Goal: Transaction & Acquisition: Book appointment/travel/reservation

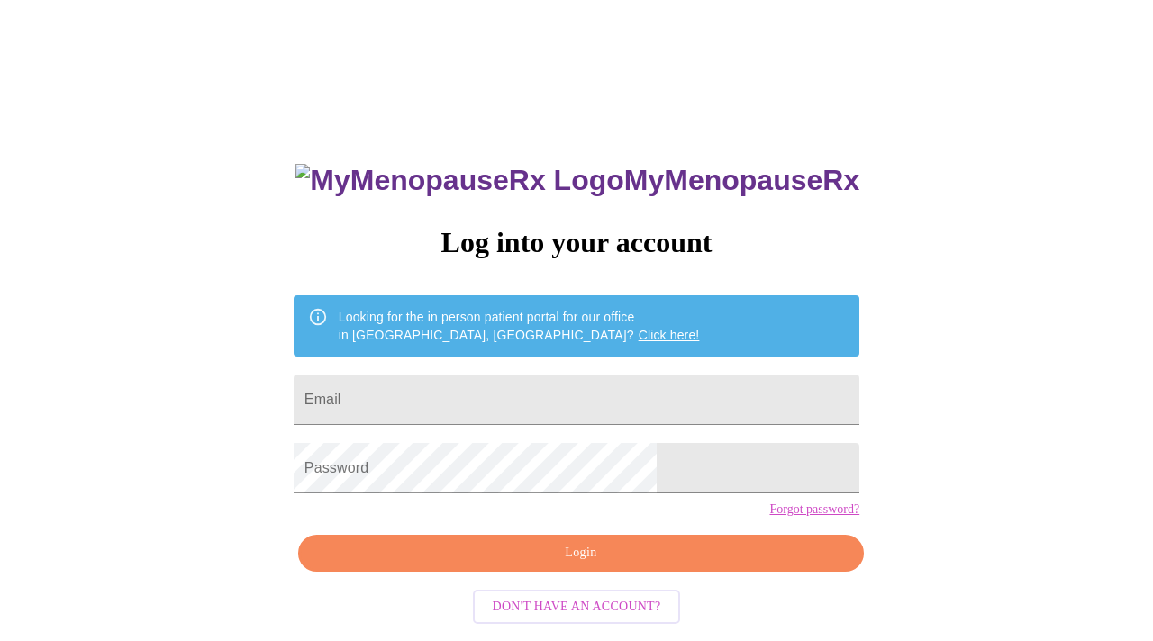
scroll to position [24, 0]
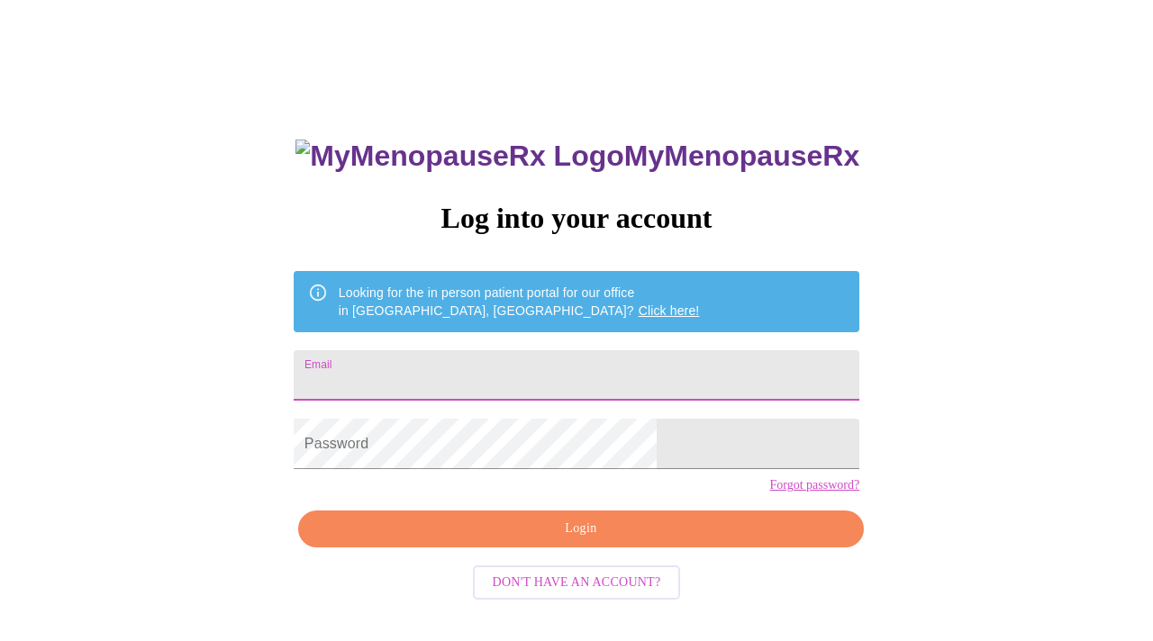
click at [505, 377] on input "Email" at bounding box center [577, 375] width 566 height 50
type input "acummins773@hotmail.com"
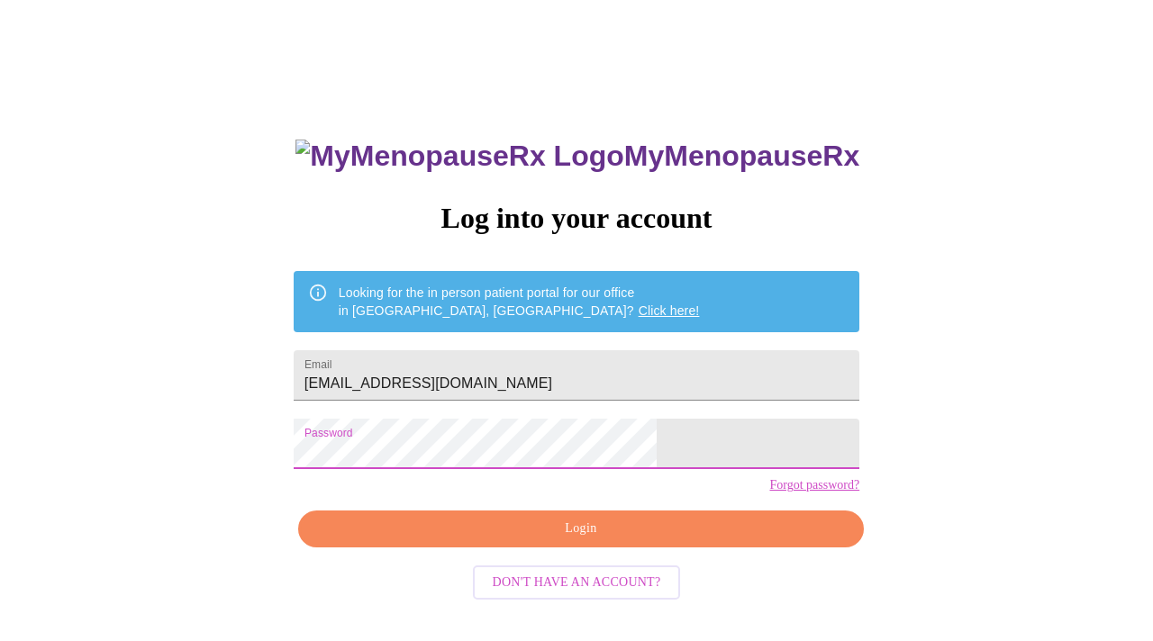
scroll to position [0, 0]
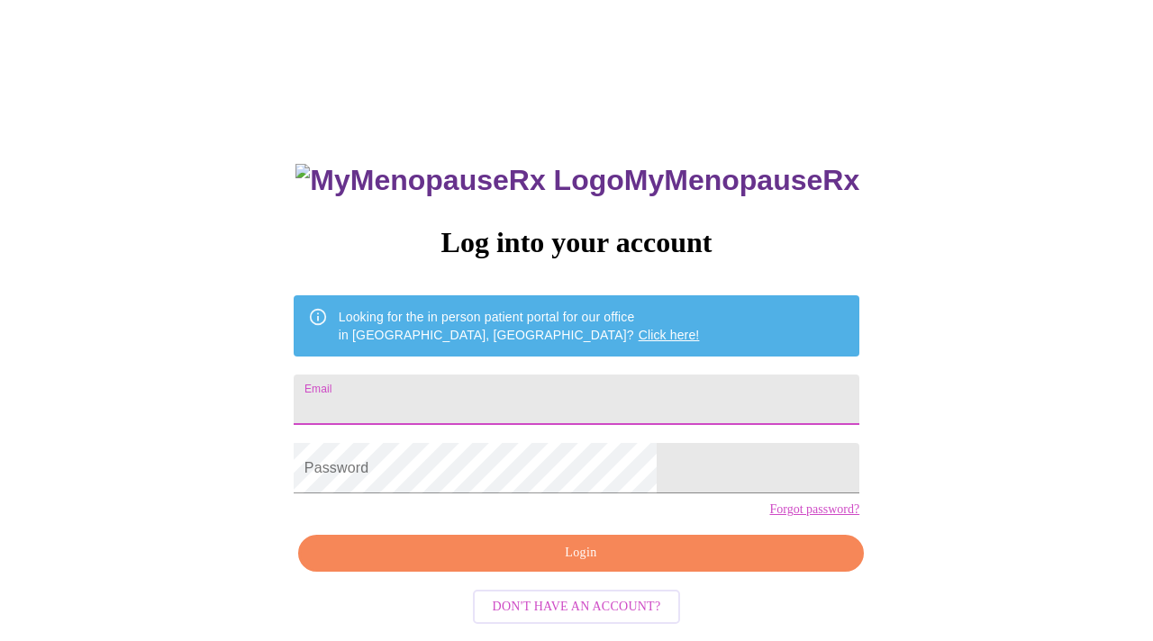
click at [578, 399] on input "Email" at bounding box center [577, 400] width 566 height 50
type input "acummins773@hotmail.com"
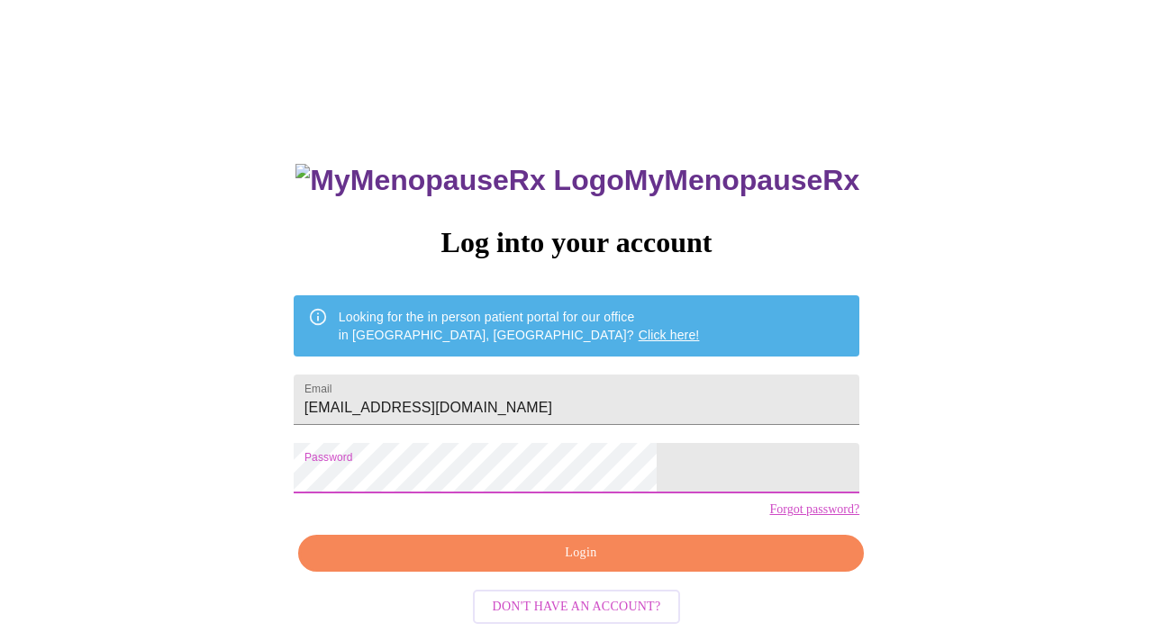
click at [575, 565] on span "Login" at bounding box center [581, 553] width 524 height 23
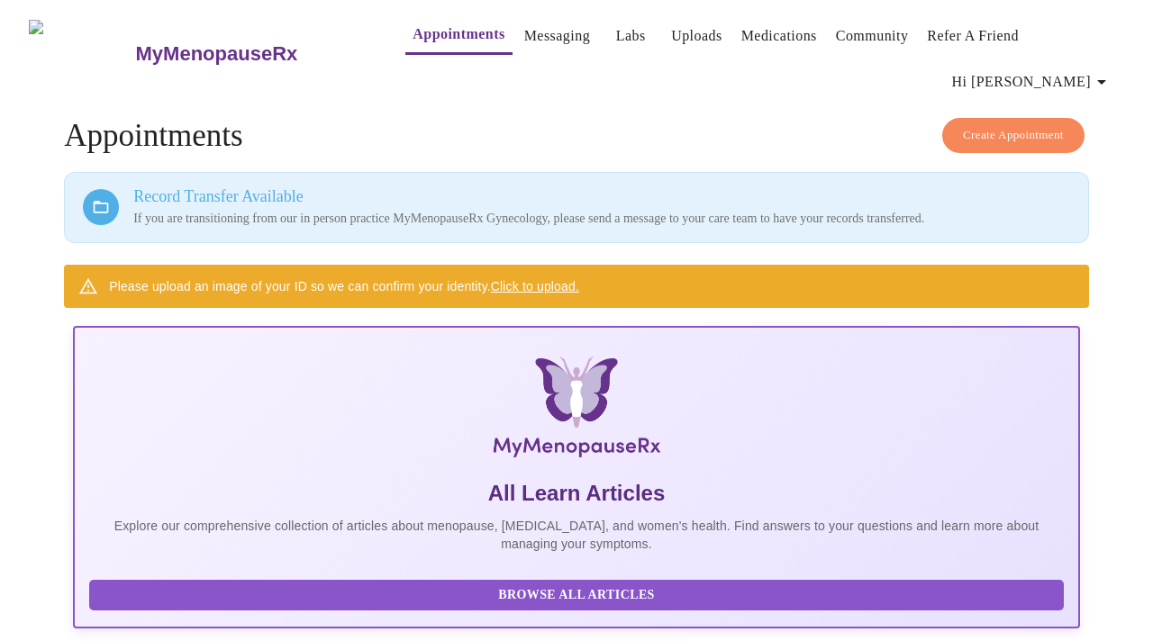
click at [524, 35] on link "Messaging" at bounding box center [557, 35] width 66 height 25
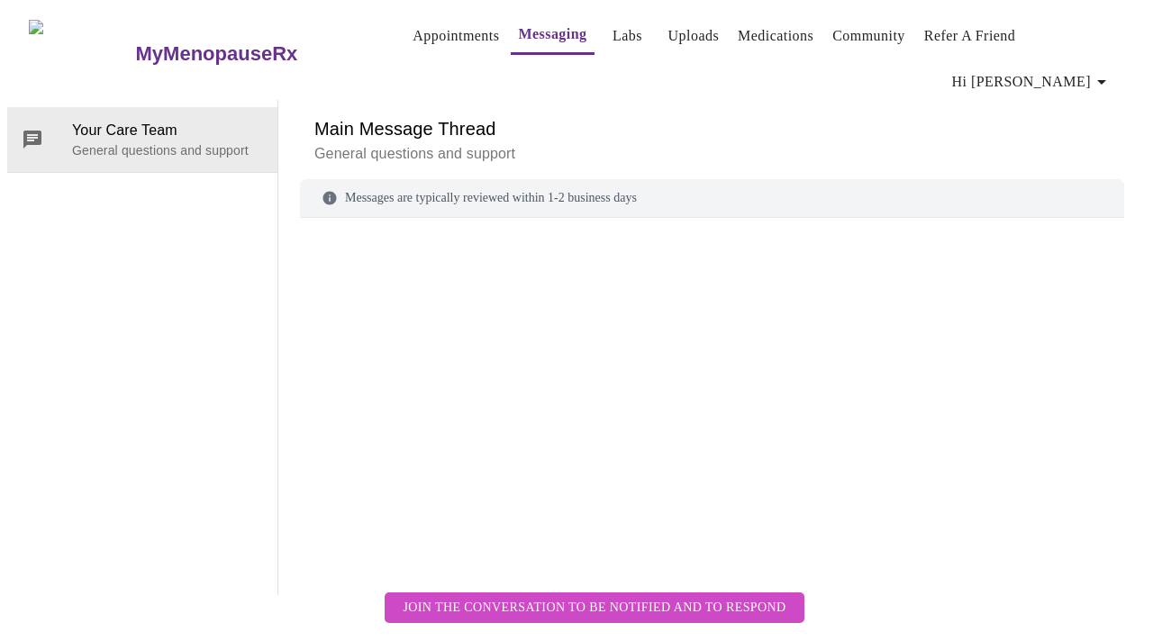
scroll to position [68, 0]
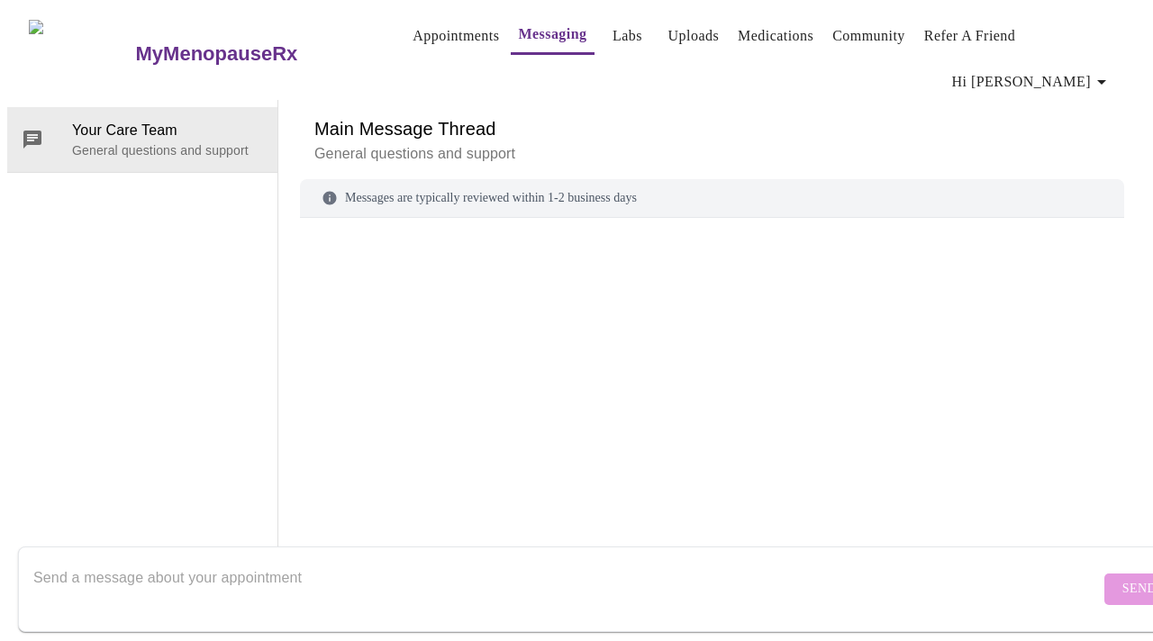
click at [454, 179] on div "Messages are typically reviewed within 1-2 business days" at bounding box center [712, 198] width 824 height 39
click at [248, 560] on textarea "Send a message about your appointment" at bounding box center [566, 589] width 1066 height 58
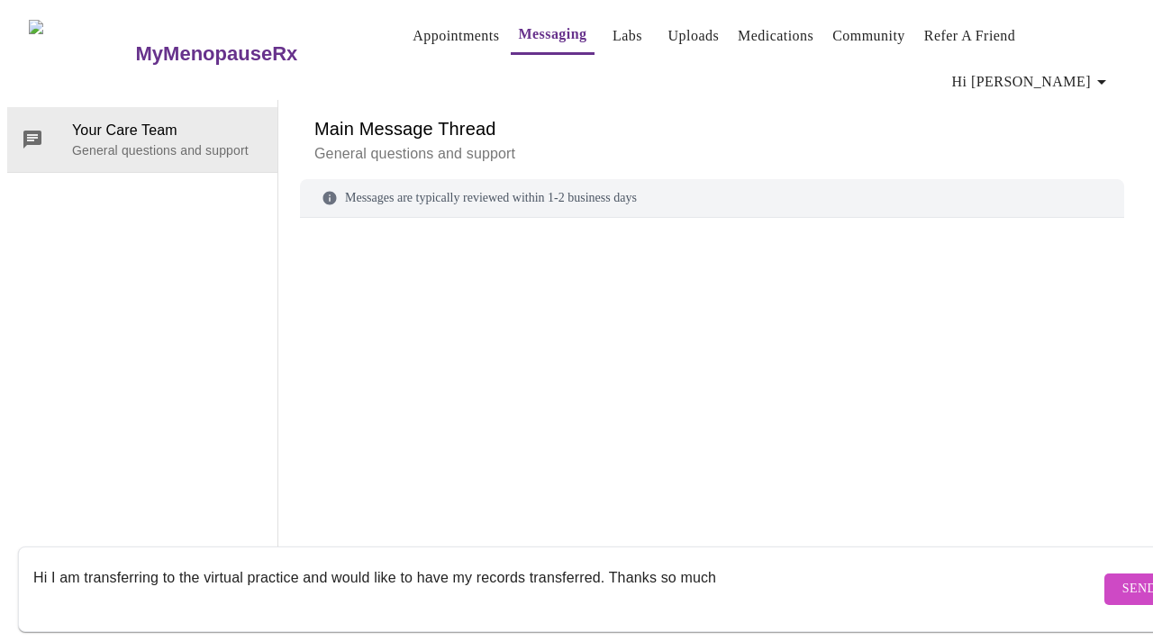
type textarea "Hi I am transferring to the virtual practice and would like to have my records …"
click at [1104, 585] on button "Send" at bounding box center [1139, 590] width 70 height 32
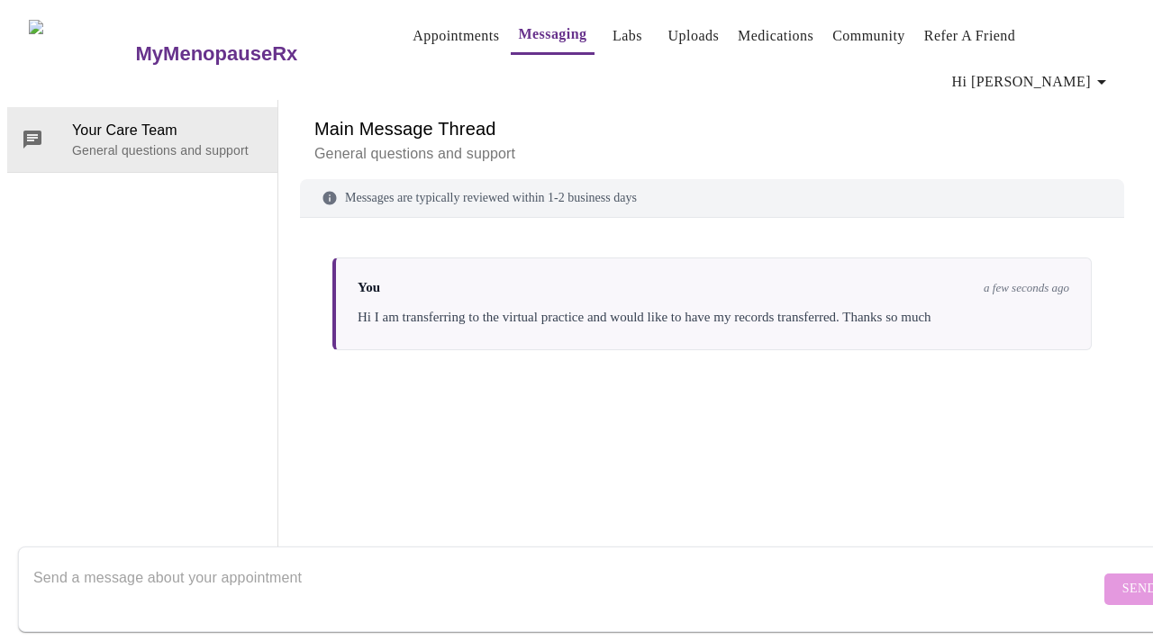
scroll to position [0, 0]
click at [613, 32] on link "Labs" at bounding box center [628, 35] width 30 height 25
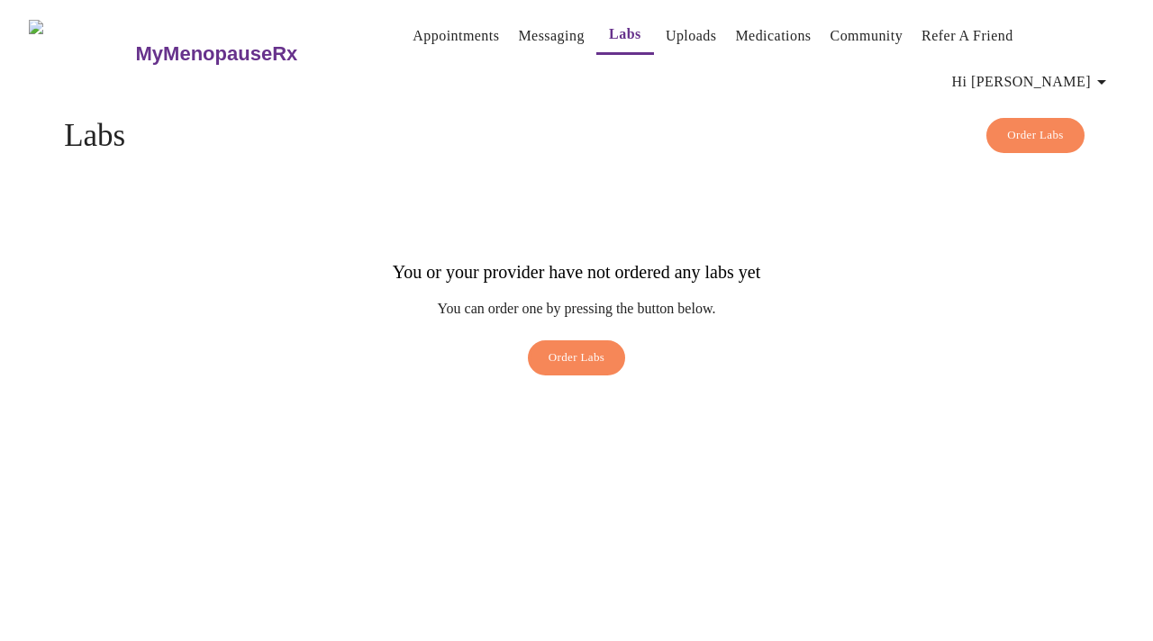
click at [666, 35] on link "Uploads" at bounding box center [691, 35] width 51 height 25
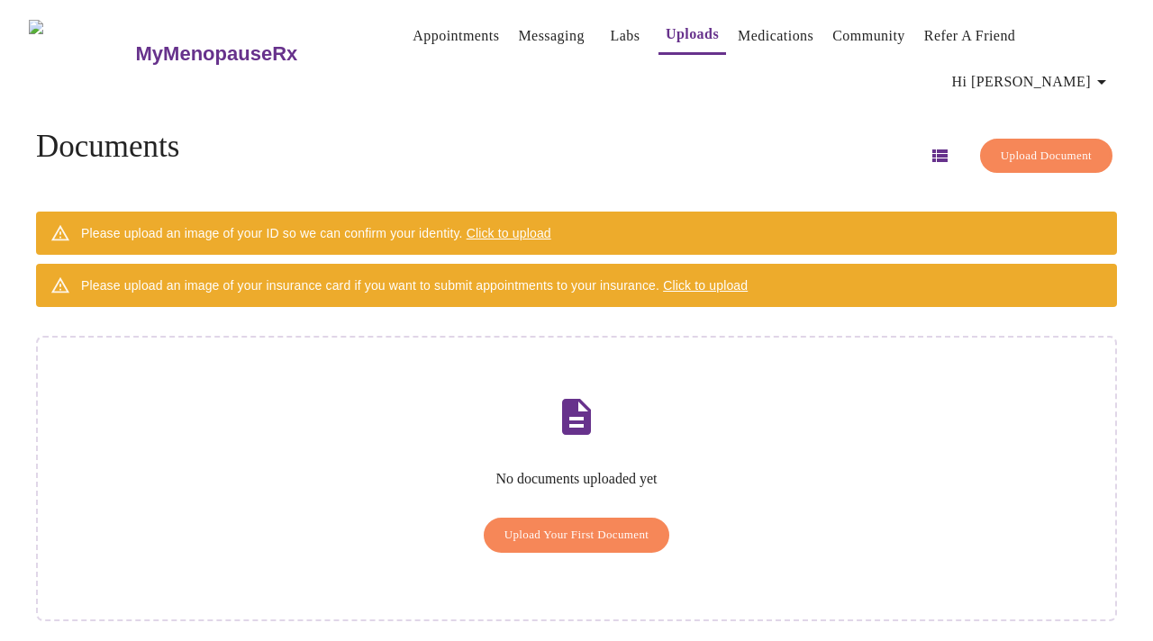
click at [748, 35] on link "Medications" at bounding box center [776, 35] width 76 height 25
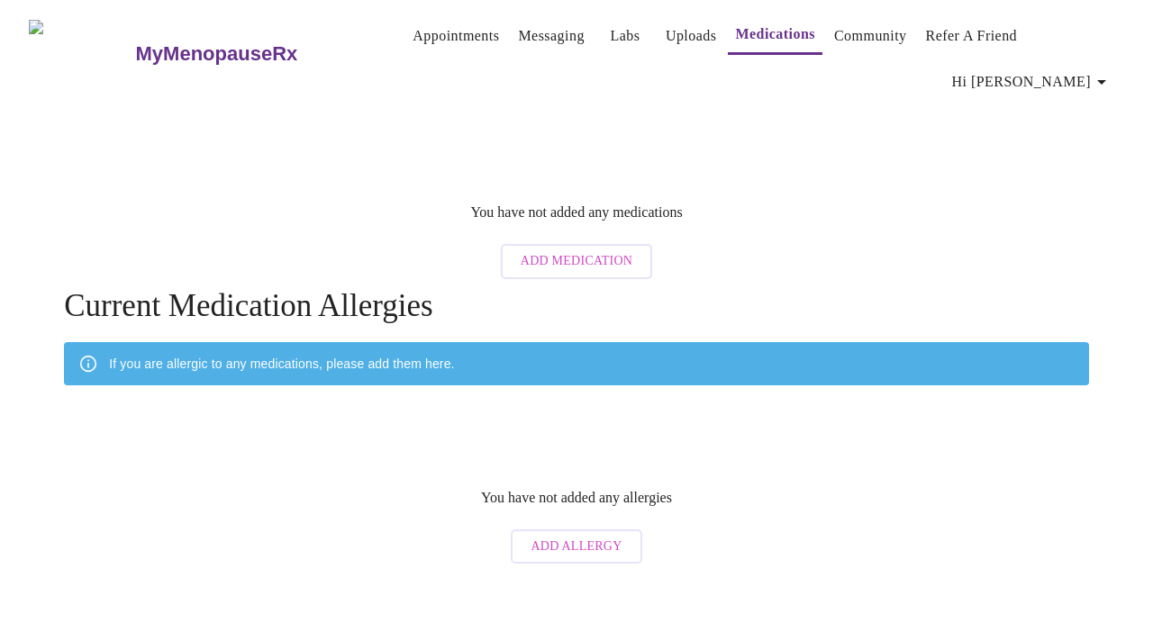
click at [841, 45] on link "Community" at bounding box center [870, 35] width 73 height 25
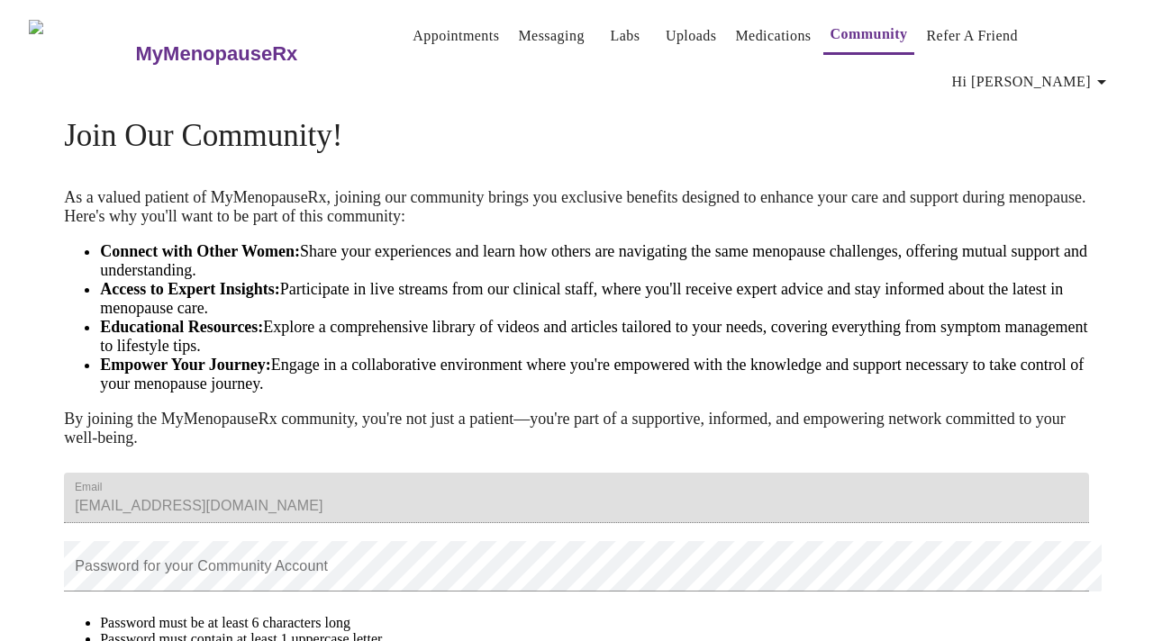
click at [413, 45] on link "Appointments" at bounding box center [456, 35] width 86 height 25
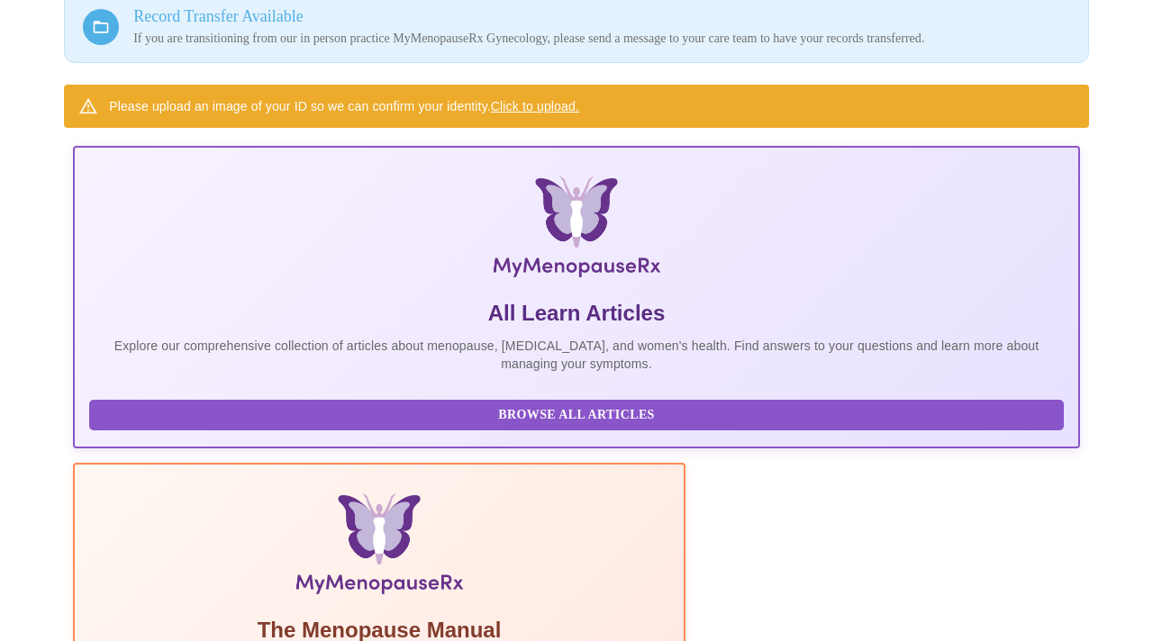
scroll to position [182, 0]
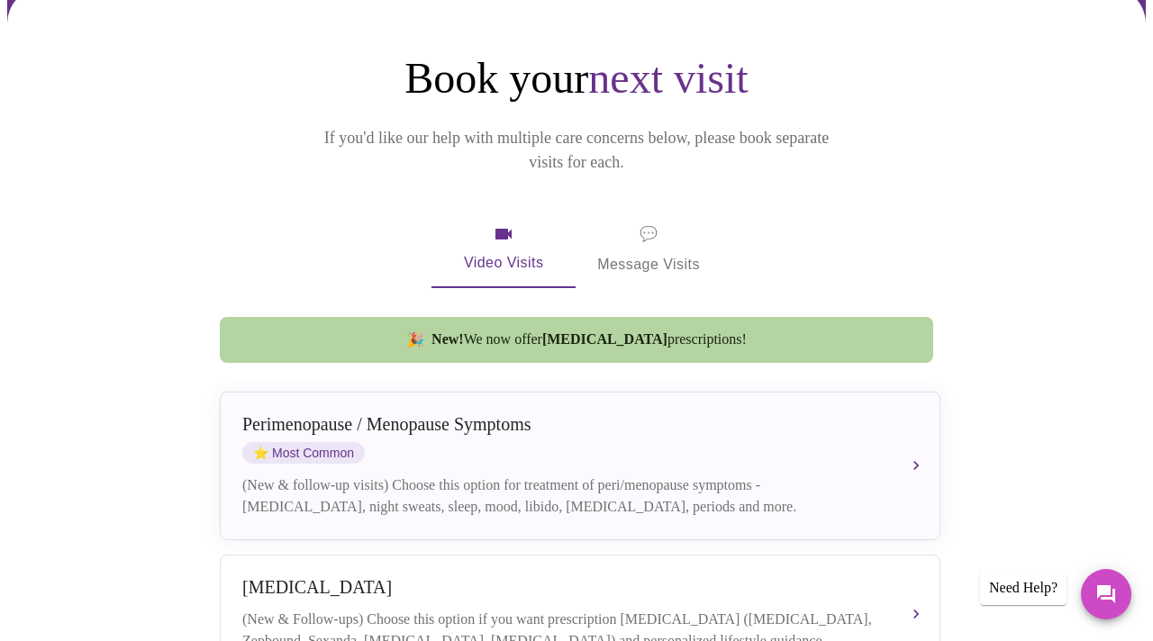
scroll to position [179, 0]
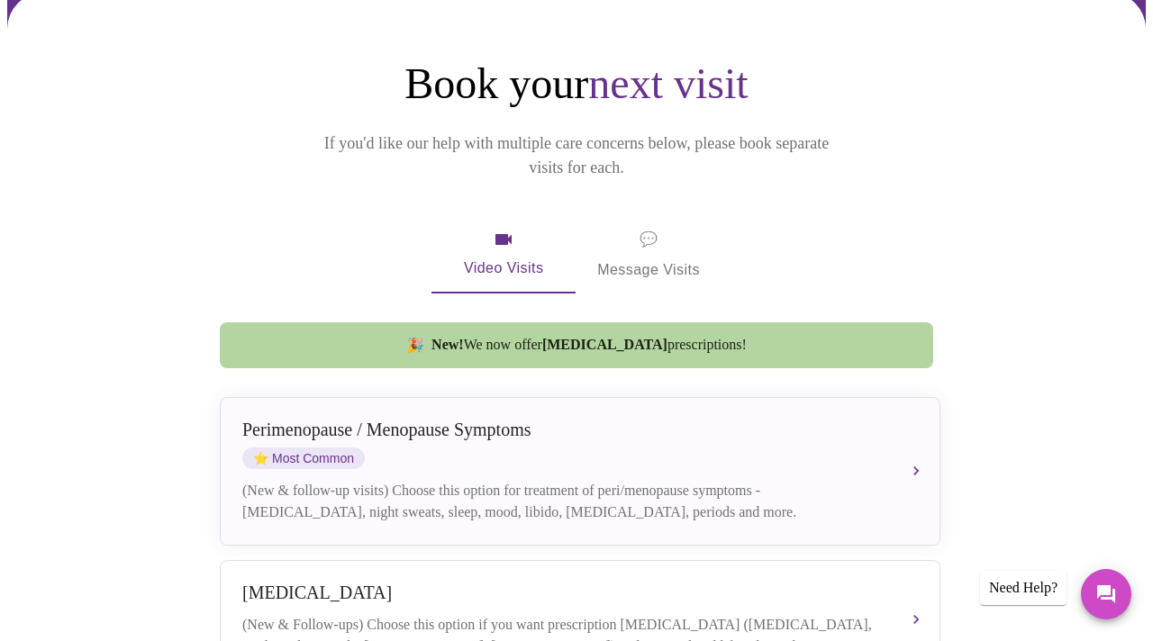
click at [613, 227] on span "💬 Message Visits" at bounding box center [648, 255] width 103 height 56
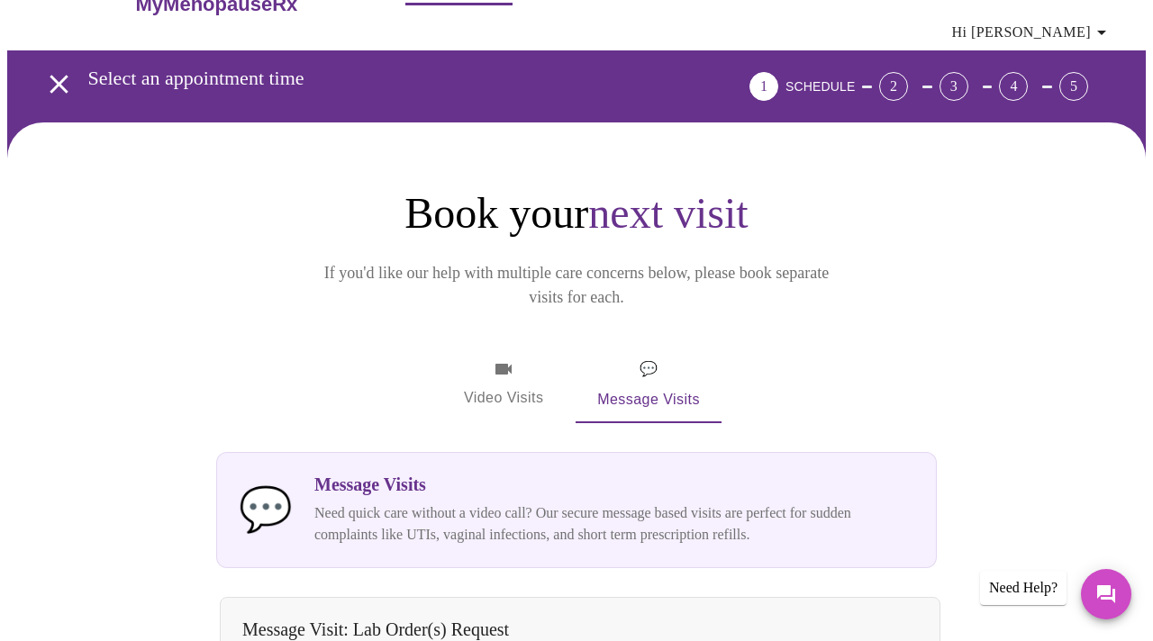
scroll to position [0, 0]
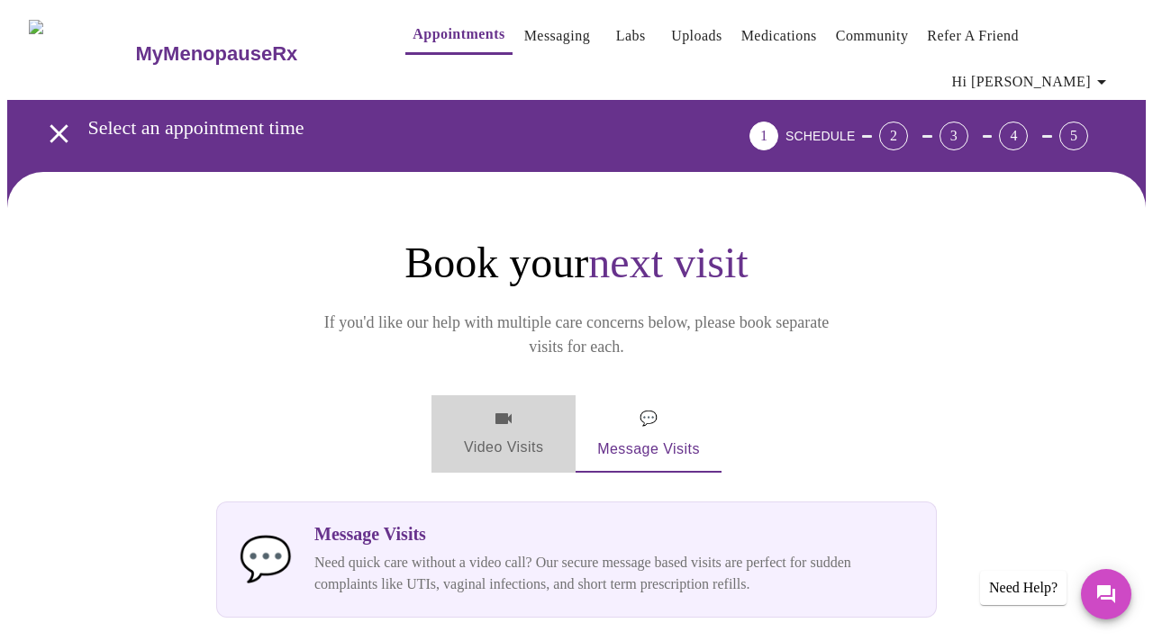
click at [496, 408] on span "Video Visits" at bounding box center [503, 434] width 101 height 52
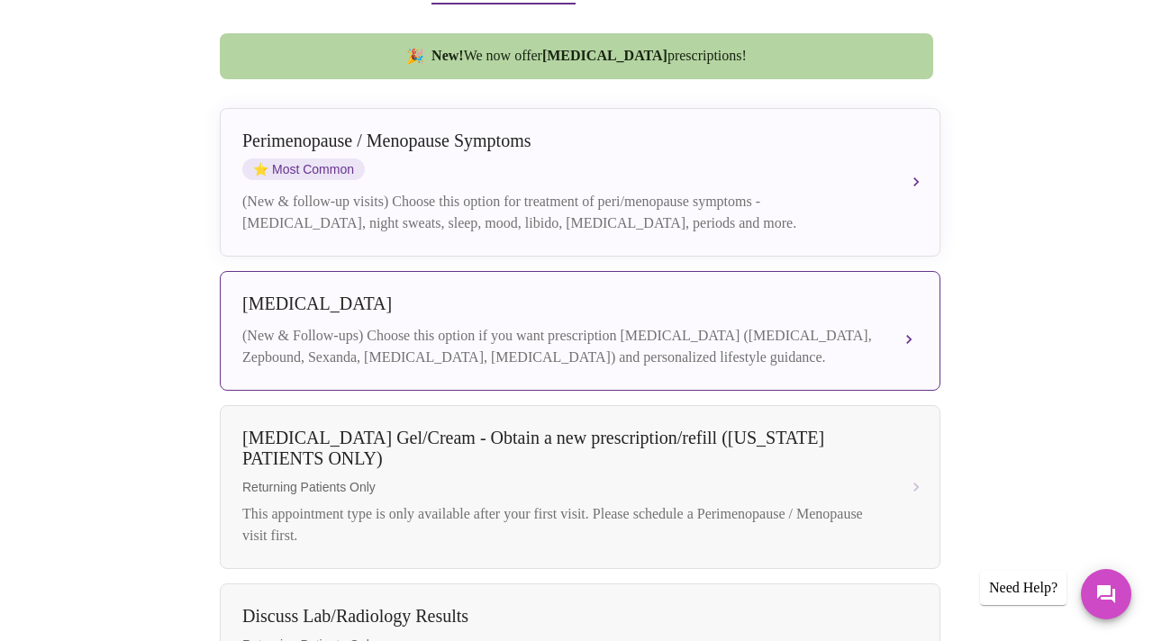
scroll to position [470, 0]
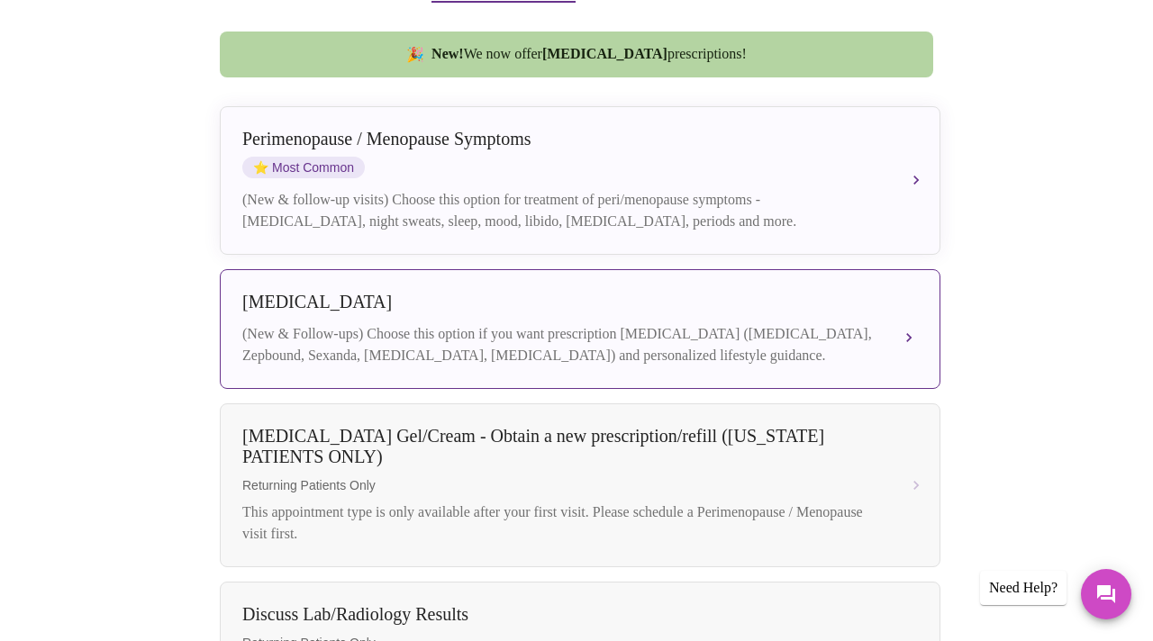
click at [912, 289] on button "Weight Management (New & Follow-ups) Choose this option if you want prescriptio…" at bounding box center [580, 329] width 721 height 120
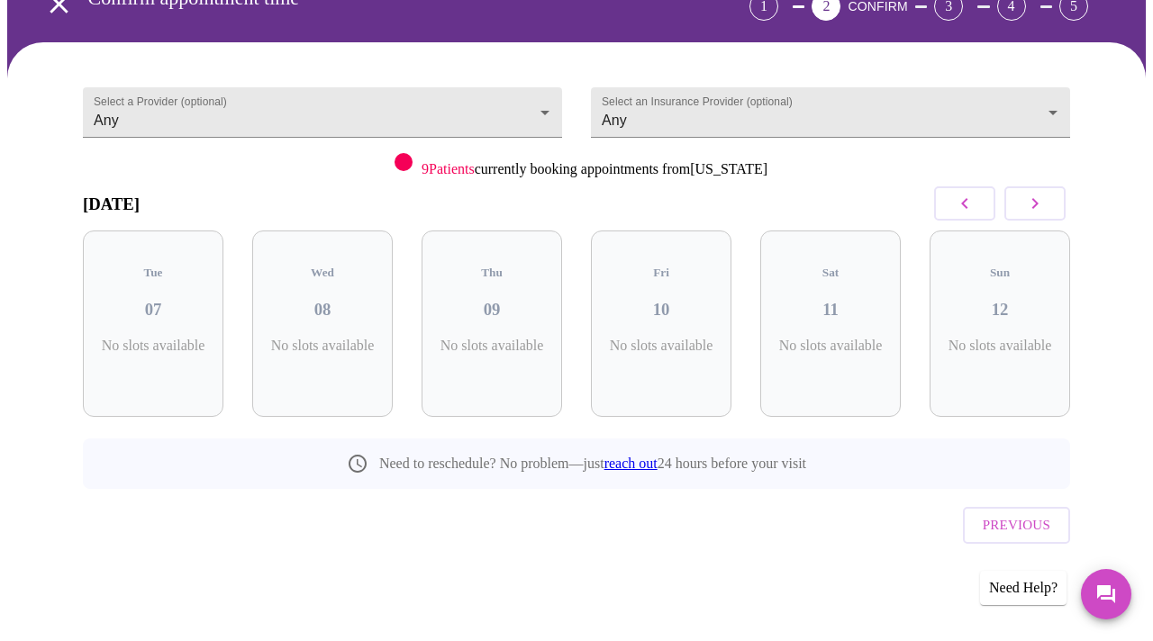
scroll to position [67, 0]
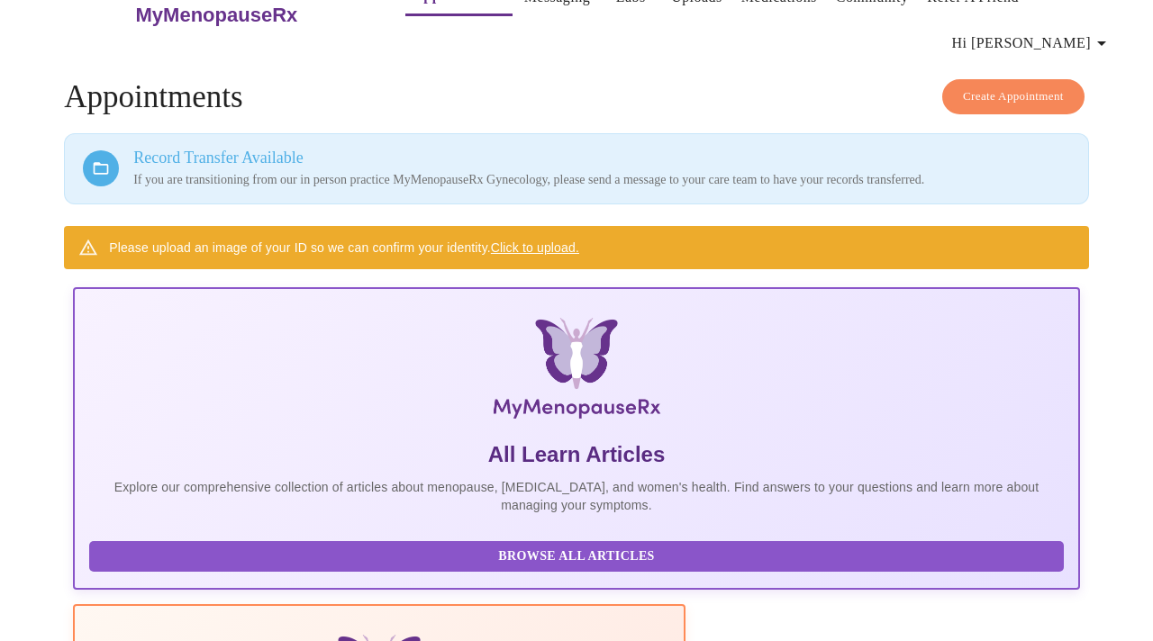
scroll to position [182, 0]
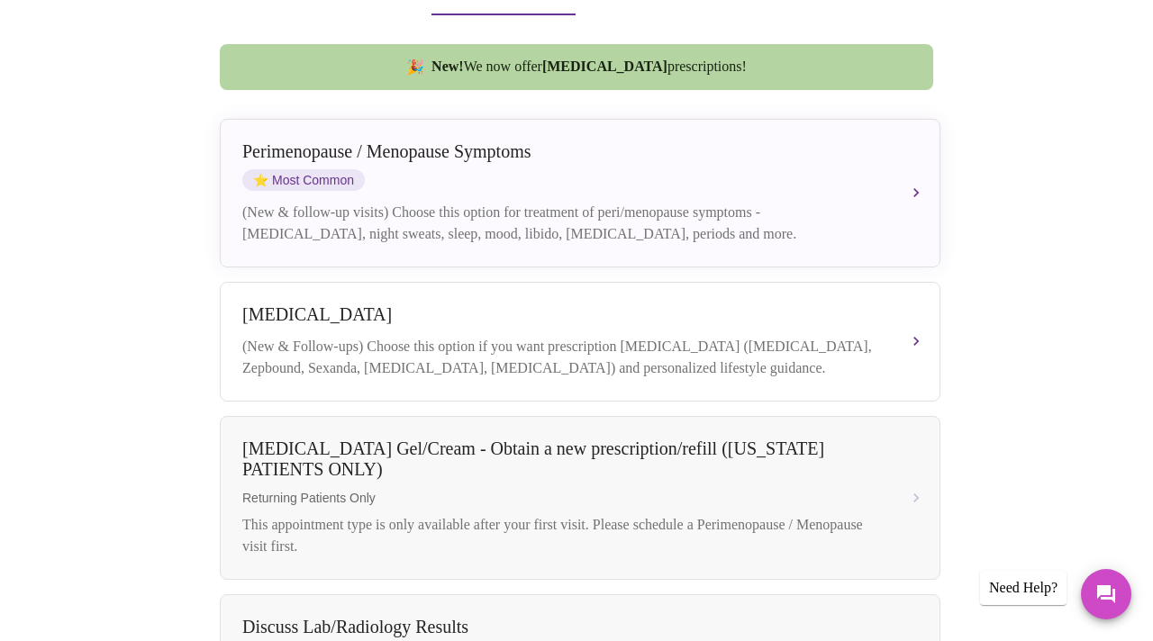
scroll to position [457, 0]
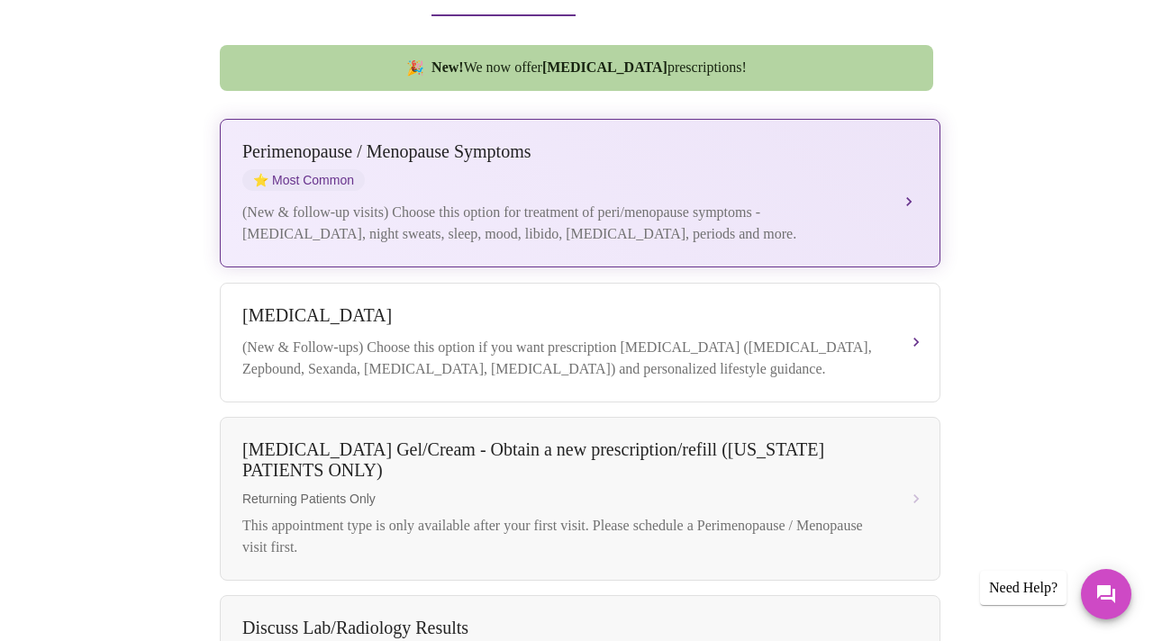
click at [909, 142] on button "Perimenopause / Menopause Symptoms ⭐ Most Common (New & follow-up visits) Choos…" at bounding box center [580, 193] width 721 height 149
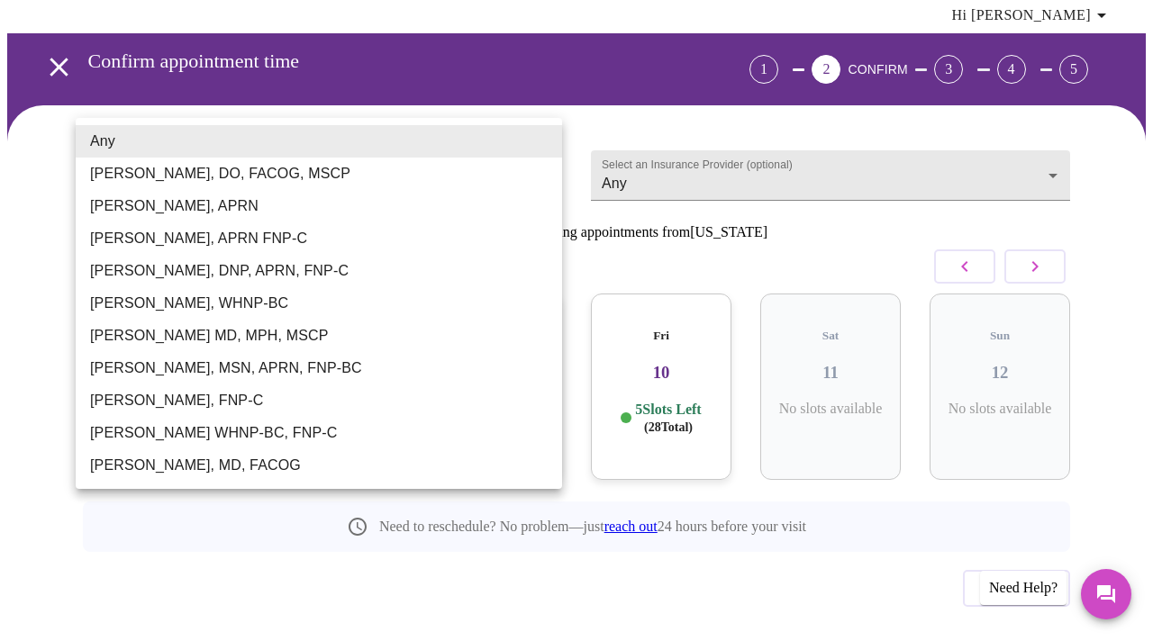
click at [422, 147] on body "MyMenopauseRx Appointments Messaging Labs Uploads Medications Community Refer a…" at bounding box center [576, 319] width 1139 height 757
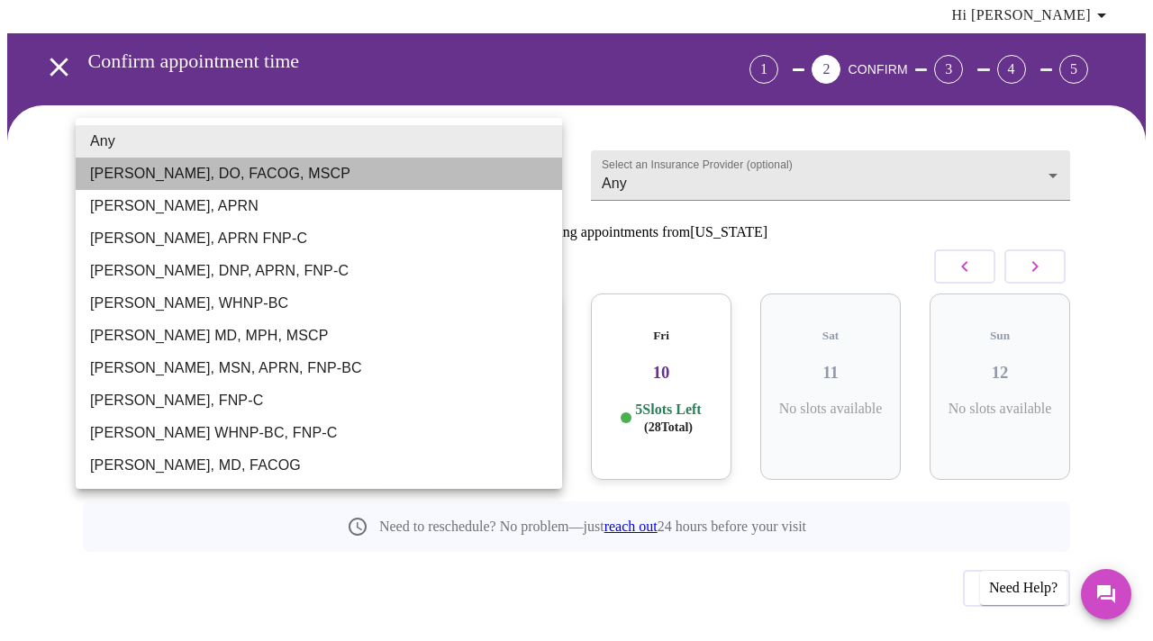
click at [314, 178] on li "Barbra S Hanna, DO, FACOG, MSCP" at bounding box center [319, 174] width 486 height 32
type input "Barbra S Hanna, DO, FACOG, MSCP"
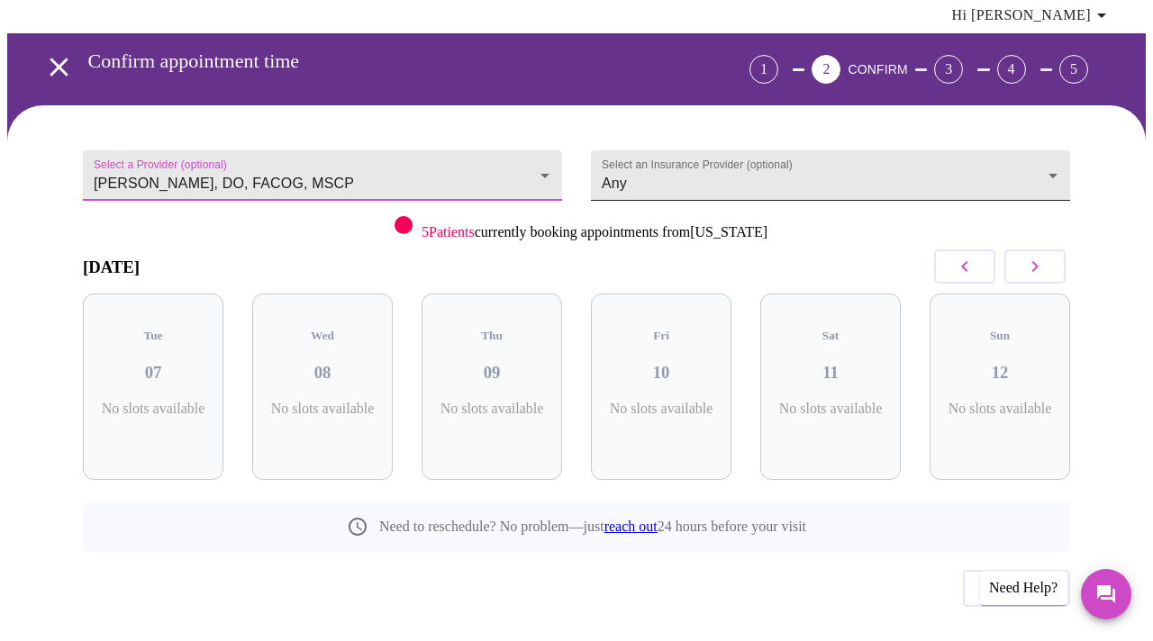
click at [694, 153] on body "MyMenopauseRx Appointments Messaging Labs Uploads Medications Community Refer a…" at bounding box center [576, 319] width 1139 height 757
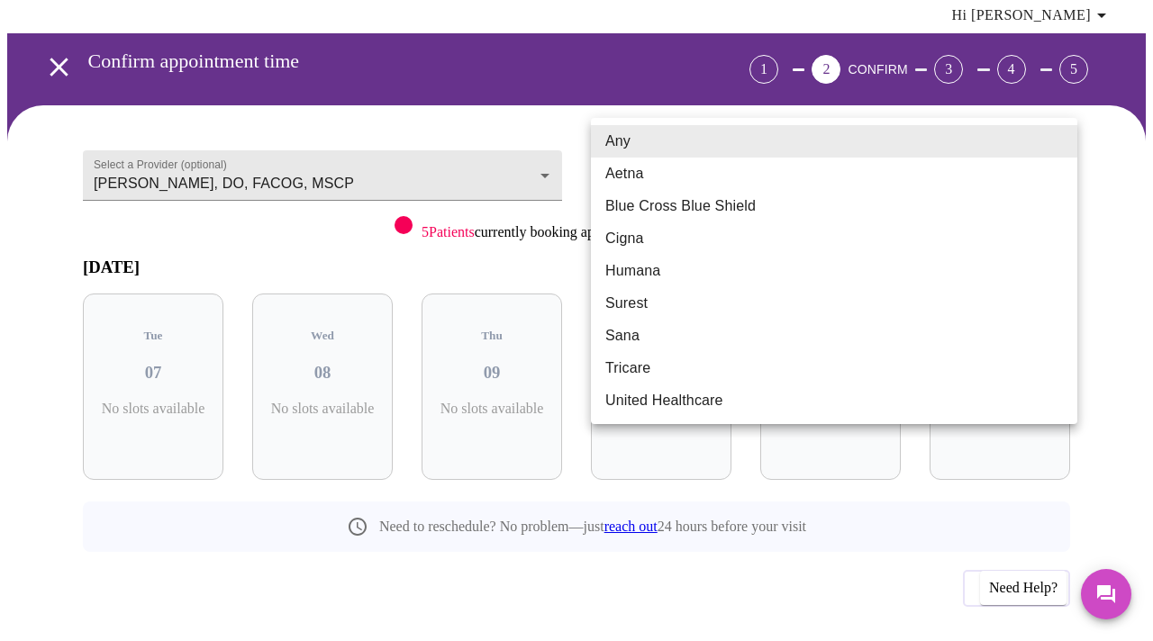
click at [685, 205] on li "Blue Cross Blue Shield" at bounding box center [834, 206] width 486 height 32
type input "Blue Cross Blue Shield"
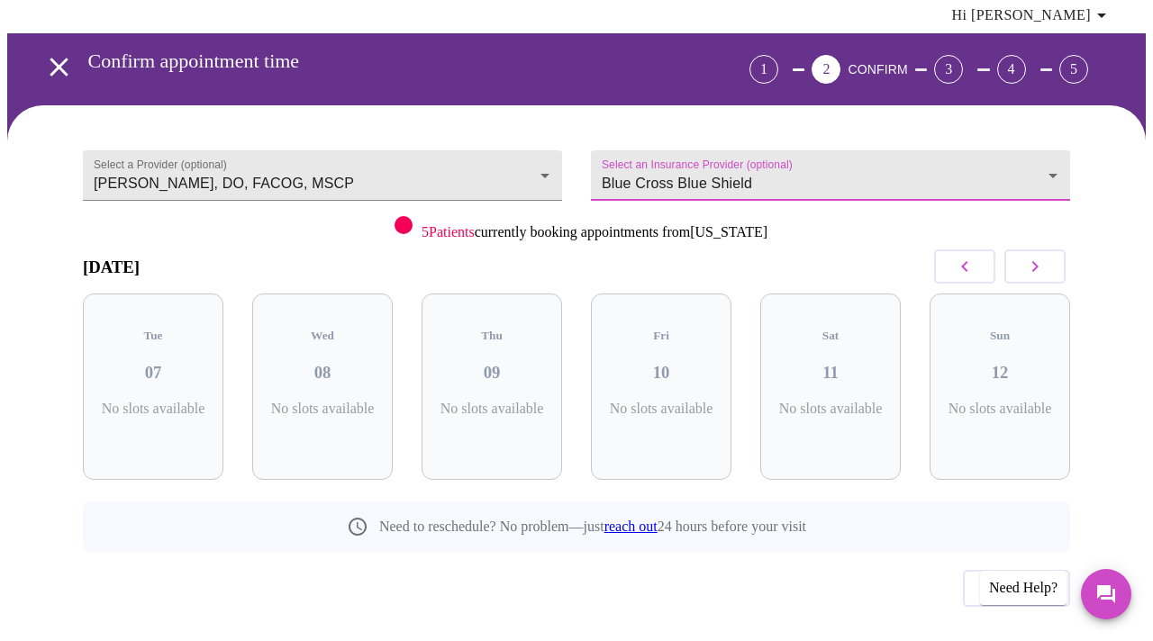
click at [1039, 261] on icon "button" at bounding box center [1035, 266] width 6 height 11
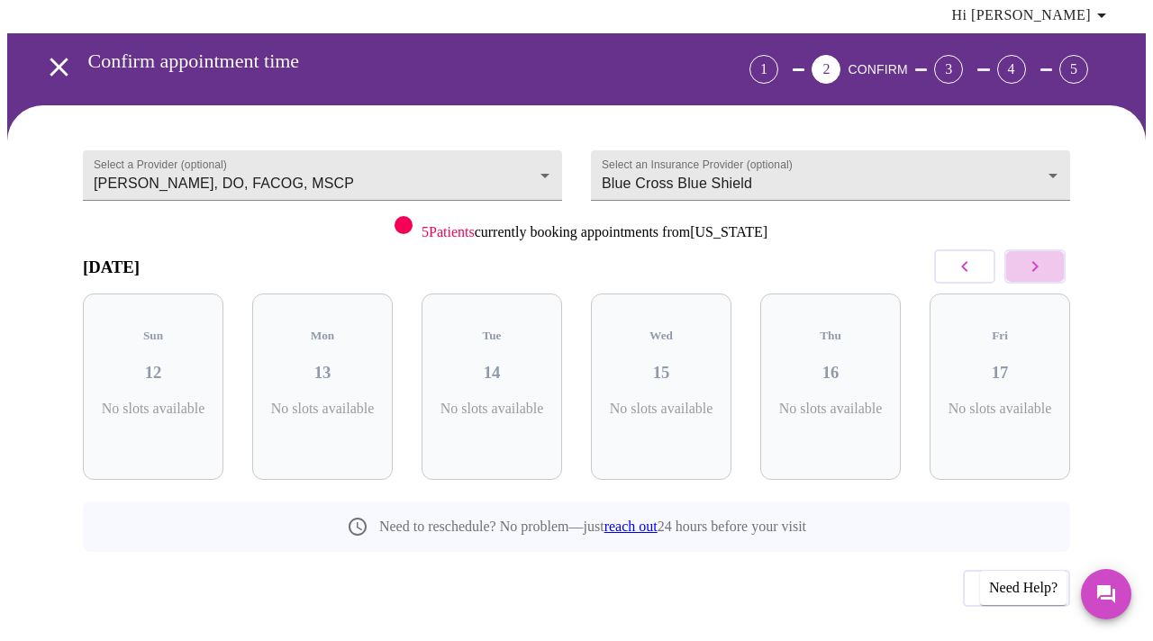
click at [1039, 261] on icon "button" at bounding box center [1035, 266] width 6 height 11
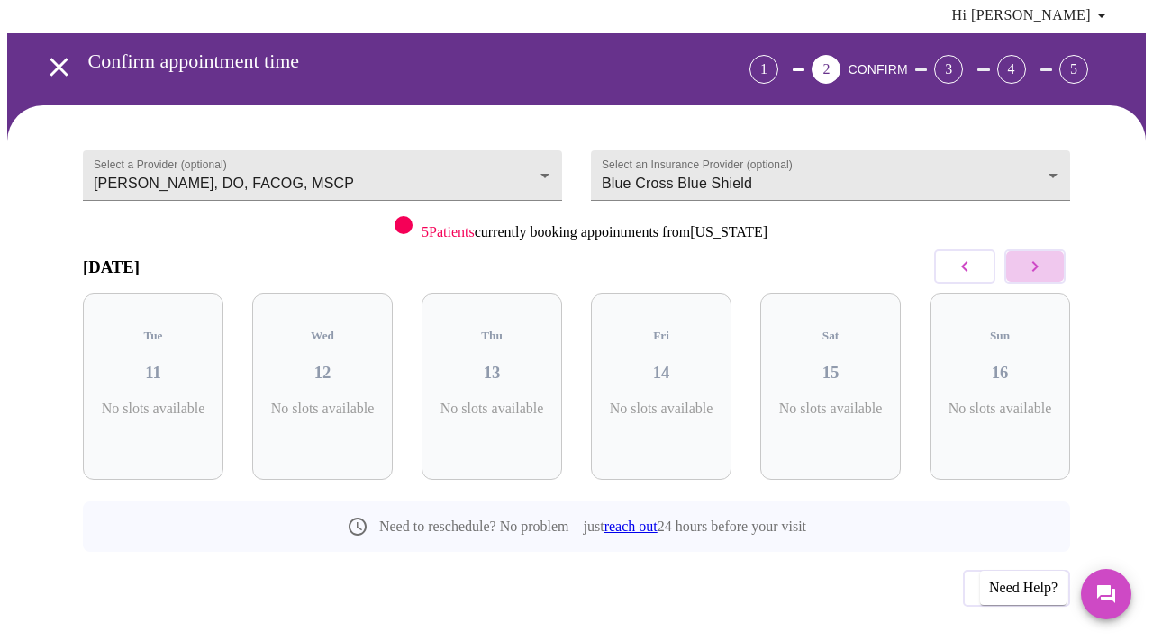
click at [1044, 256] on icon "button" at bounding box center [1035, 267] width 22 height 22
click at [1039, 261] on icon "button" at bounding box center [1035, 266] width 6 height 11
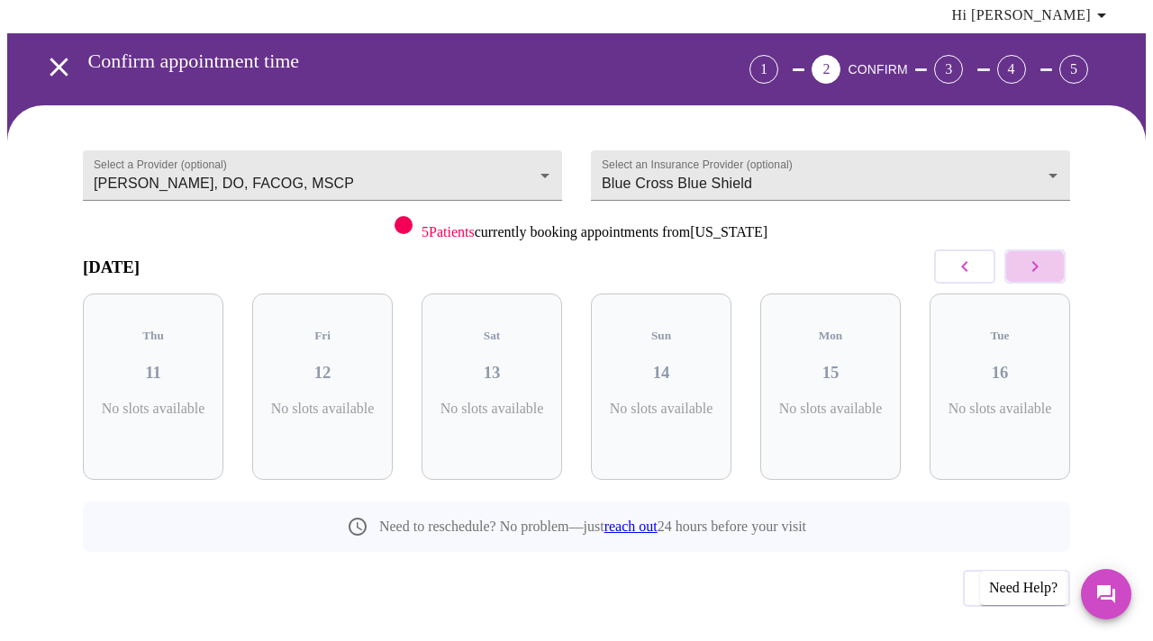
click at [1039, 261] on icon "button" at bounding box center [1035, 266] width 6 height 11
click at [967, 261] on icon "button" at bounding box center [964, 266] width 6 height 11
click at [662, 357] on div "Mon 08 3 Slots Left ( 9 Total)" at bounding box center [661, 387] width 141 height 186
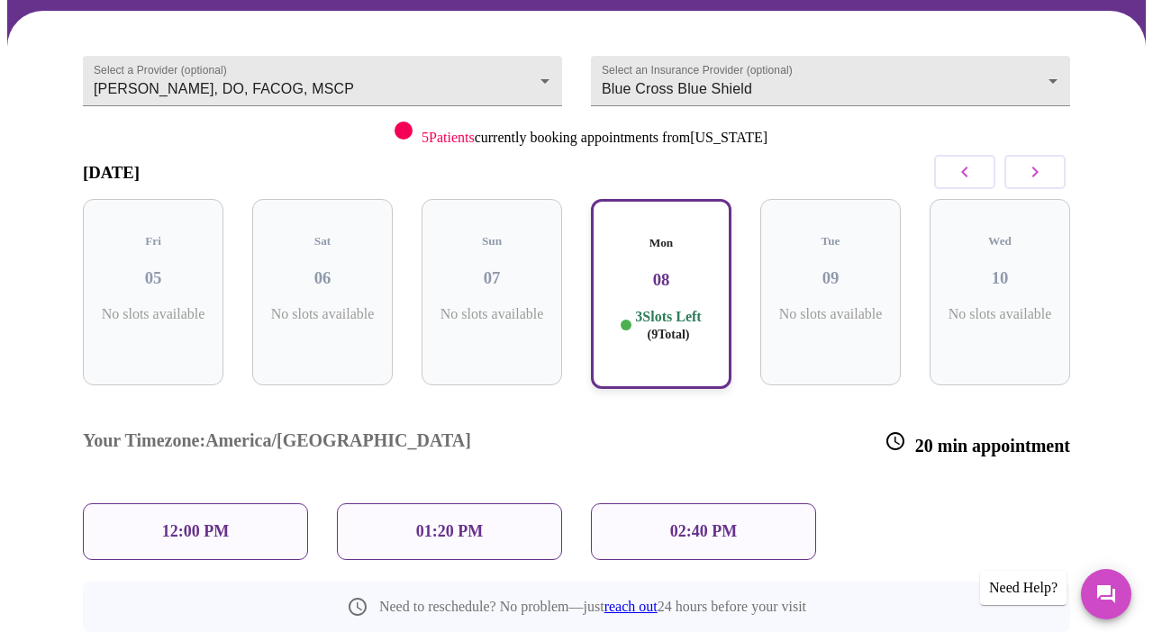
scroll to position [163, 0]
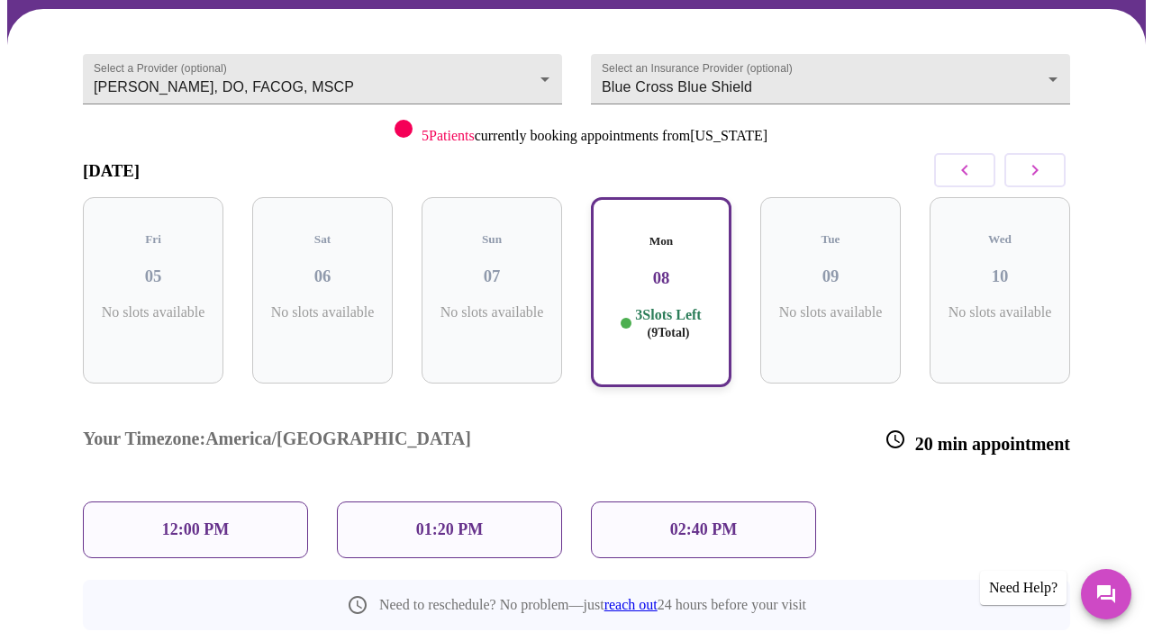
click at [216, 521] on p "12:00 PM" at bounding box center [195, 530] width 67 height 19
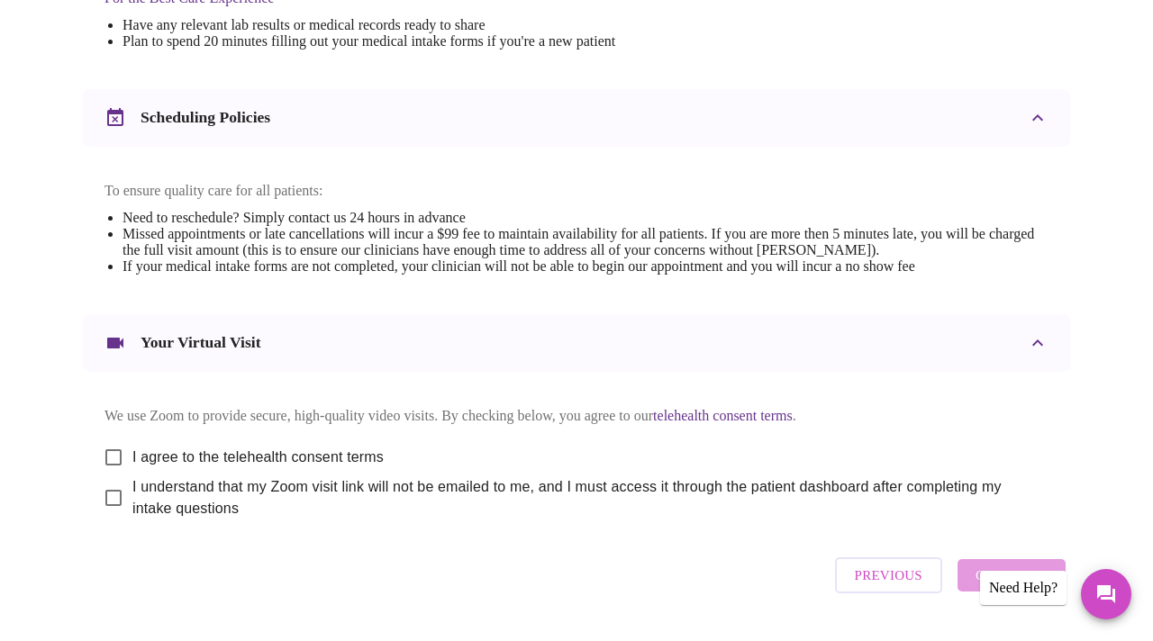
scroll to position [630, 0]
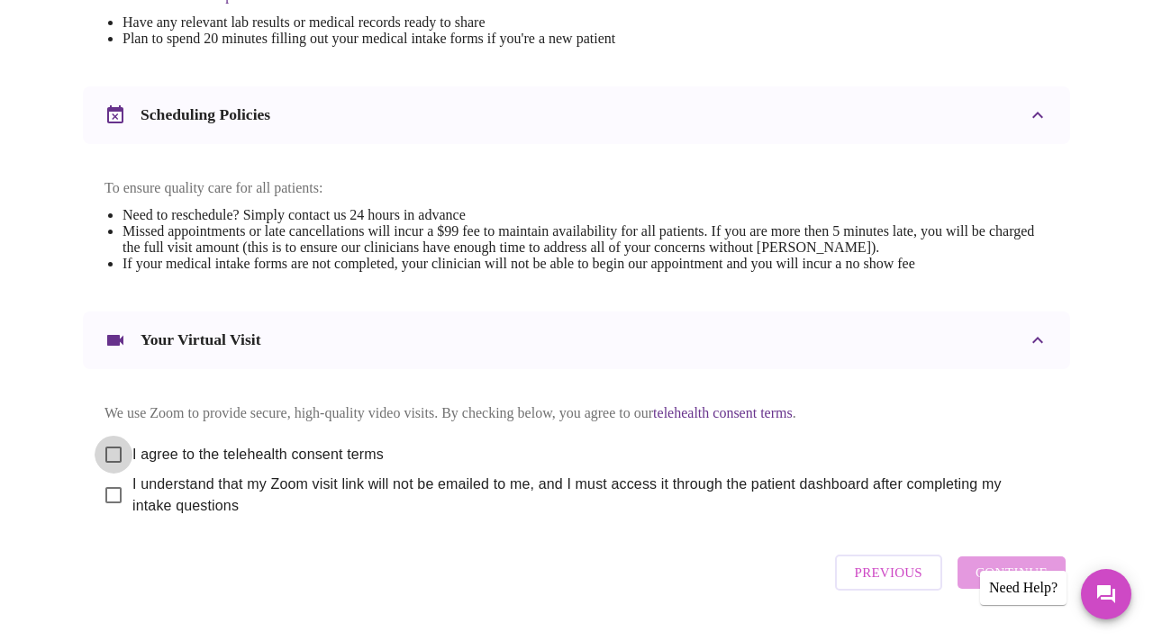
click at [110, 444] on input "I agree to the telehealth consent terms" at bounding box center [114, 455] width 38 height 38
checkbox input "true"
click at [109, 494] on input "I understand that my Zoom visit link will not be emailed to me, and I must acce…" at bounding box center [114, 495] width 38 height 38
checkbox input "true"
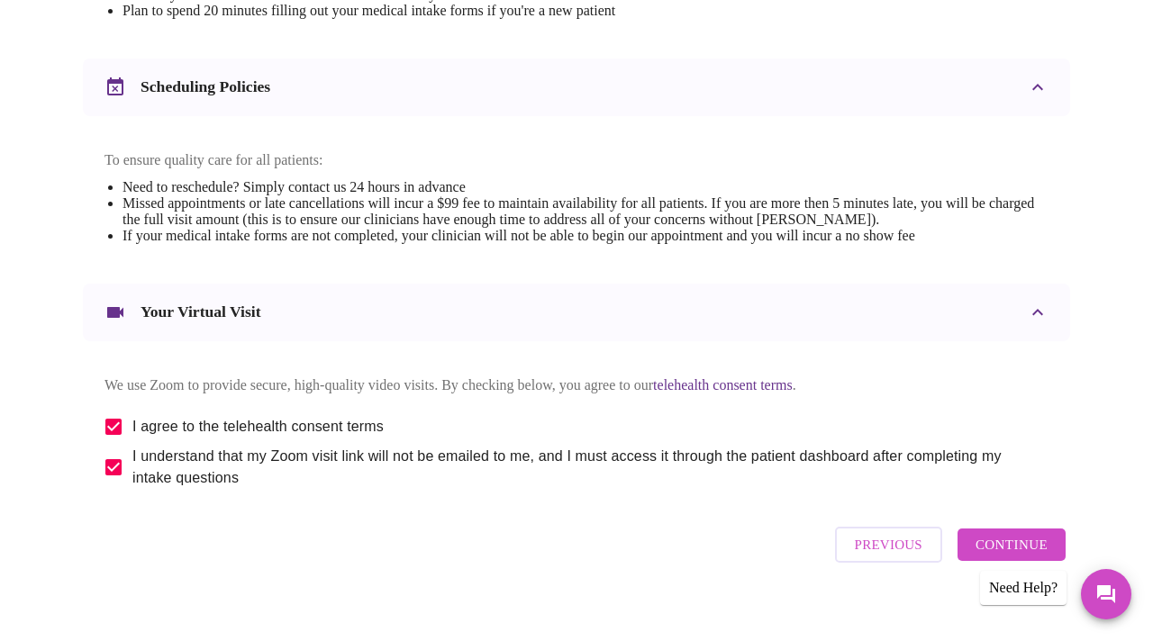
scroll to position [670, 0]
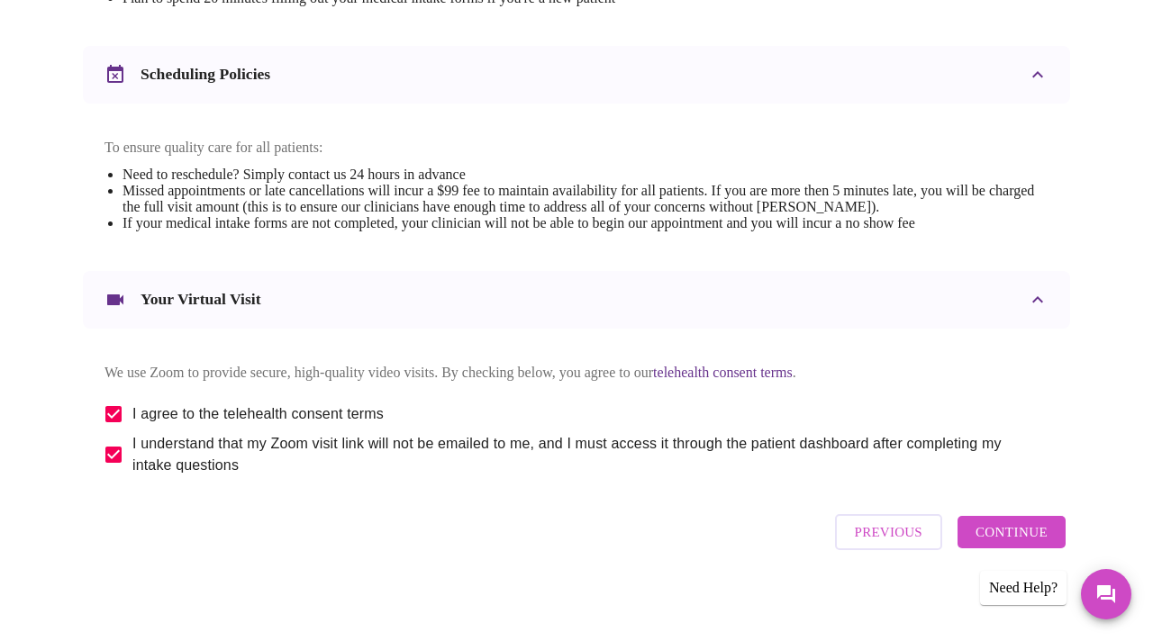
click at [1003, 531] on span "Continue" at bounding box center [1012, 532] width 72 height 23
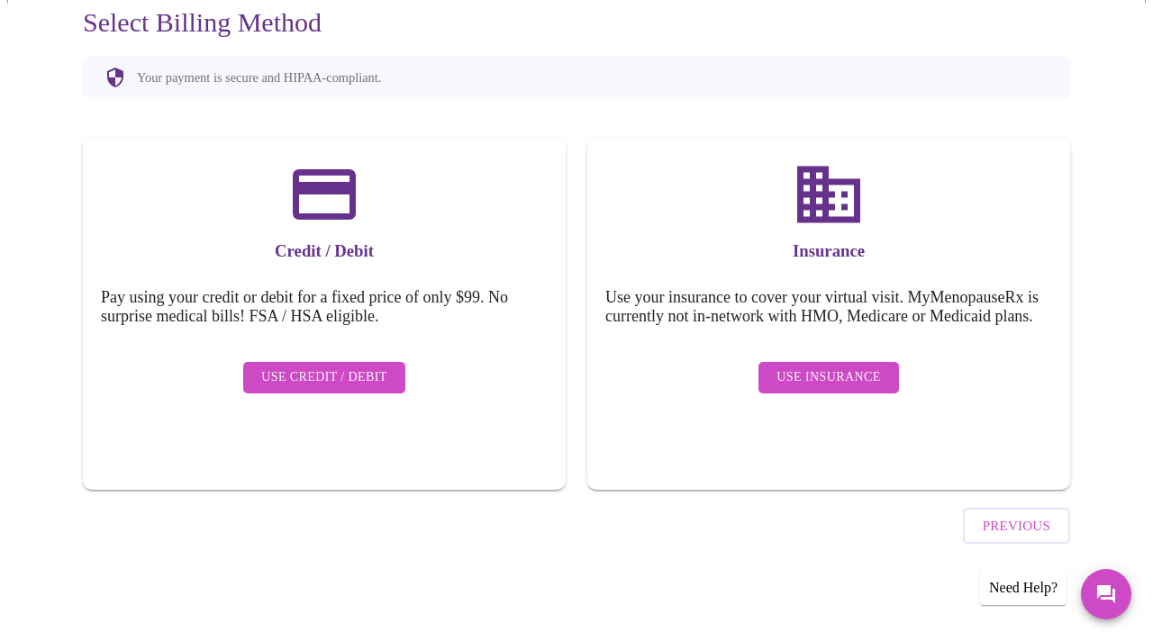
scroll to position [125, 0]
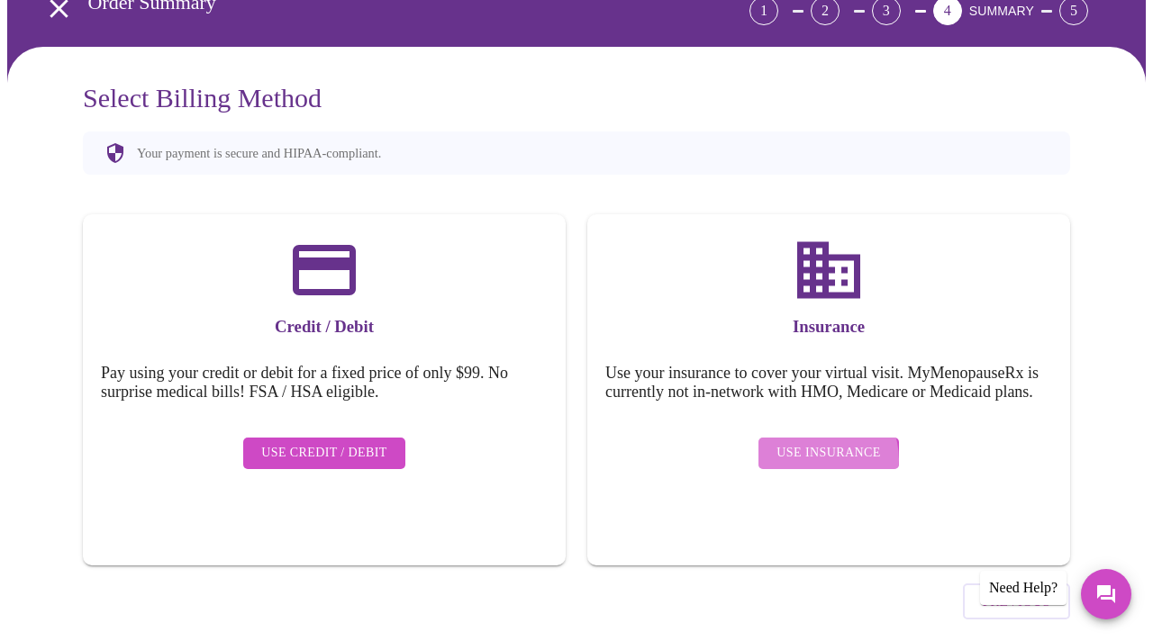
click at [815, 442] on span "Use Insurance" at bounding box center [828, 453] width 104 height 23
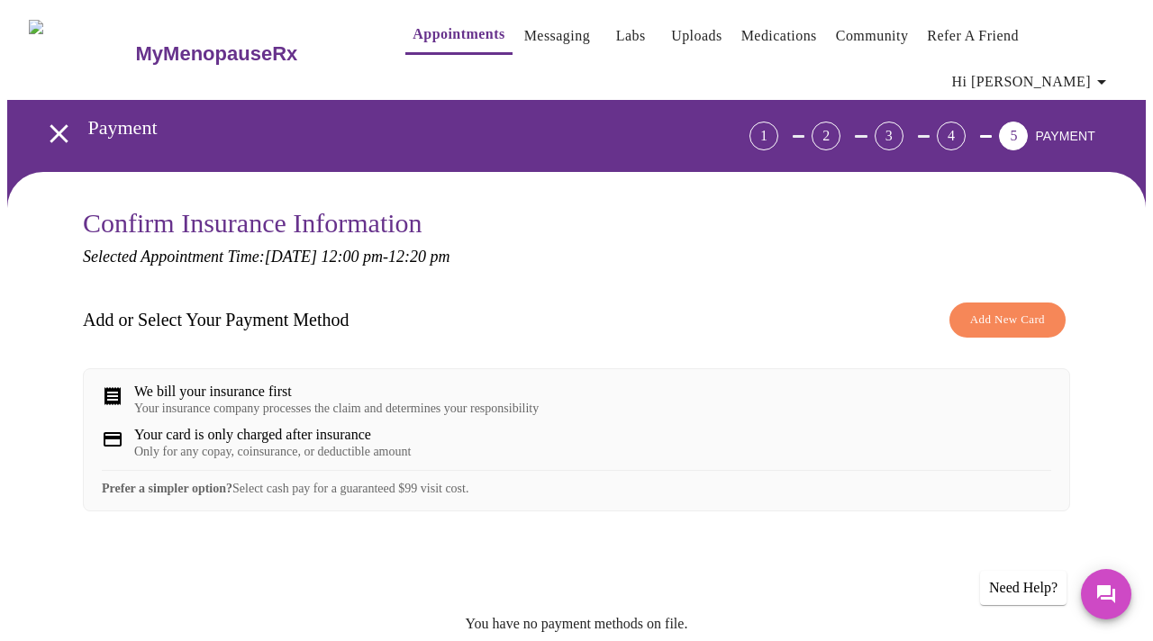
click at [989, 310] on span "Add New Card" at bounding box center [1007, 320] width 75 height 21
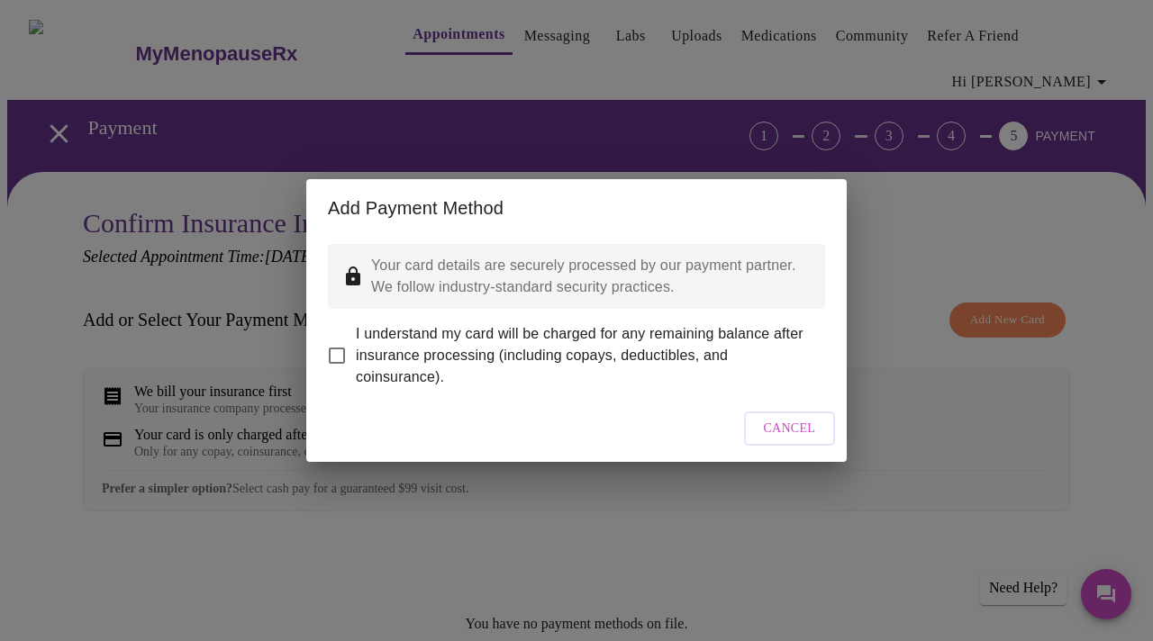
click at [342, 344] on input "I understand my card will be charged for any remaining balance after insurance …" at bounding box center [337, 356] width 38 height 38
checkbox input "true"
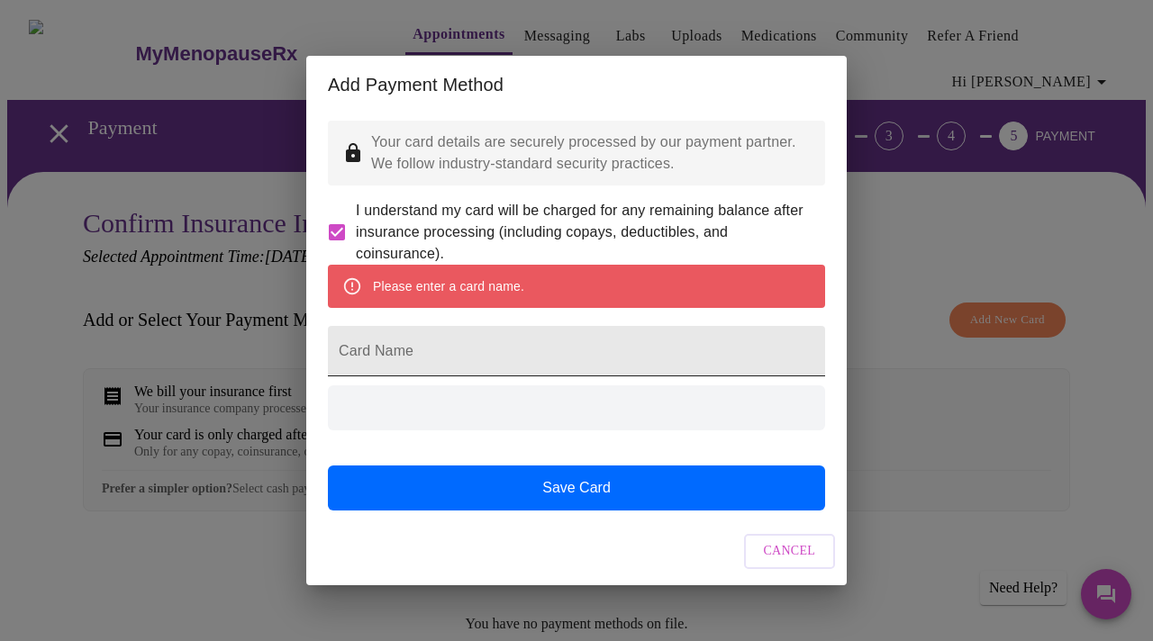
click at [475, 348] on input "Card Name" at bounding box center [576, 351] width 497 height 50
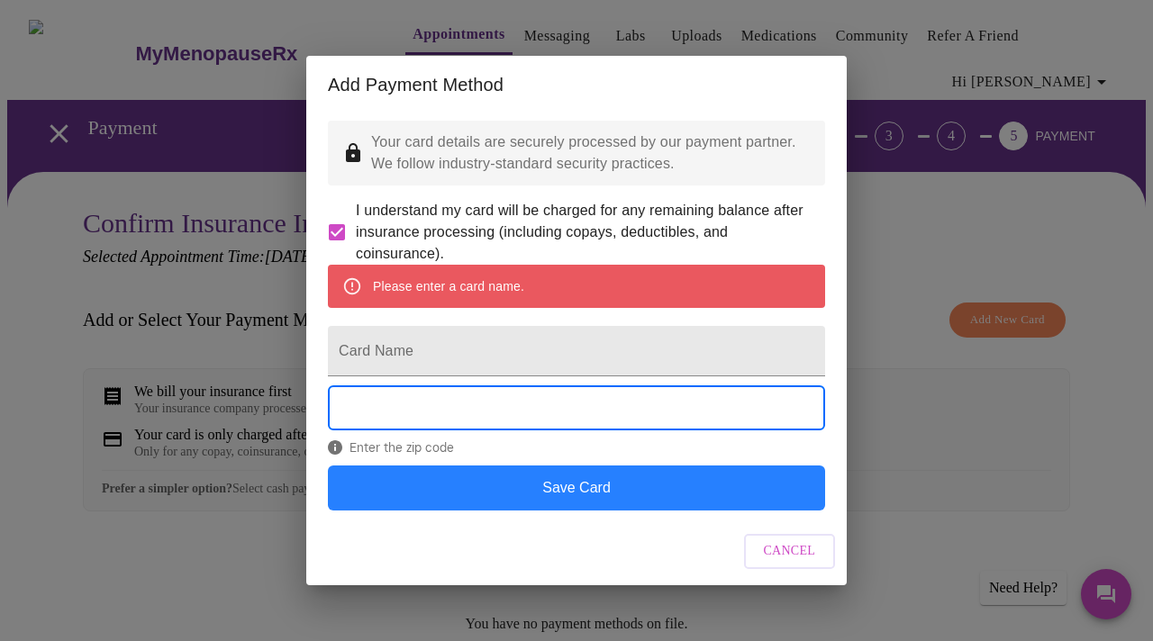
click at [581, 511] on button "Save Card" at bounding box center [576, 488] width 497 height 45
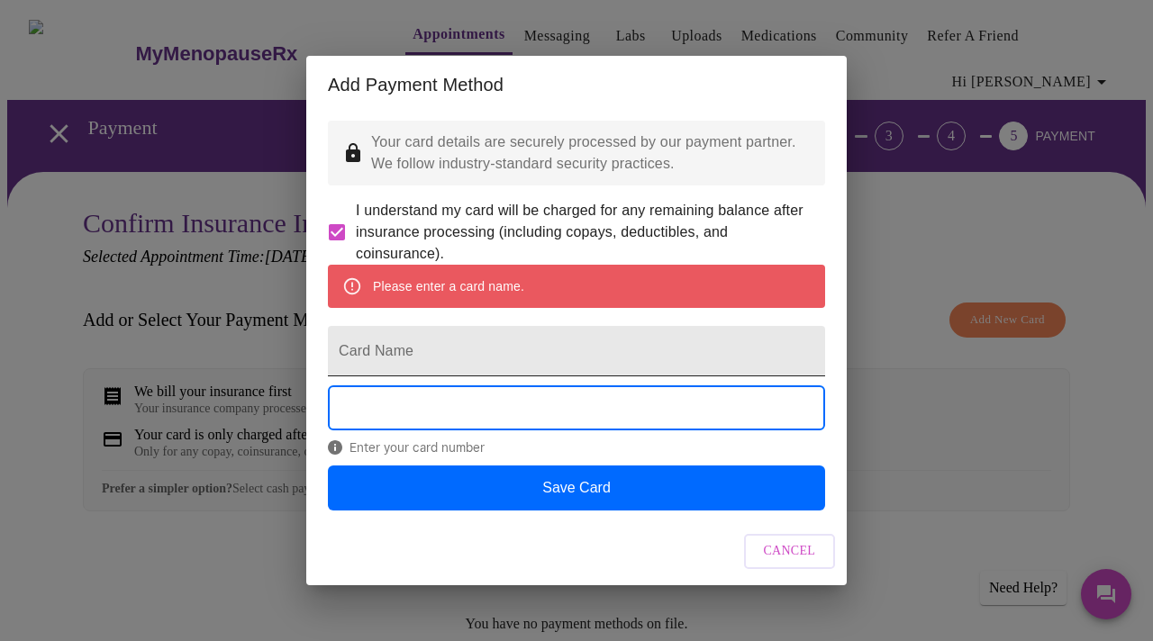
click at [513, 367] on input "Card Name" at bounding box center [576, 351] width 497 height 50
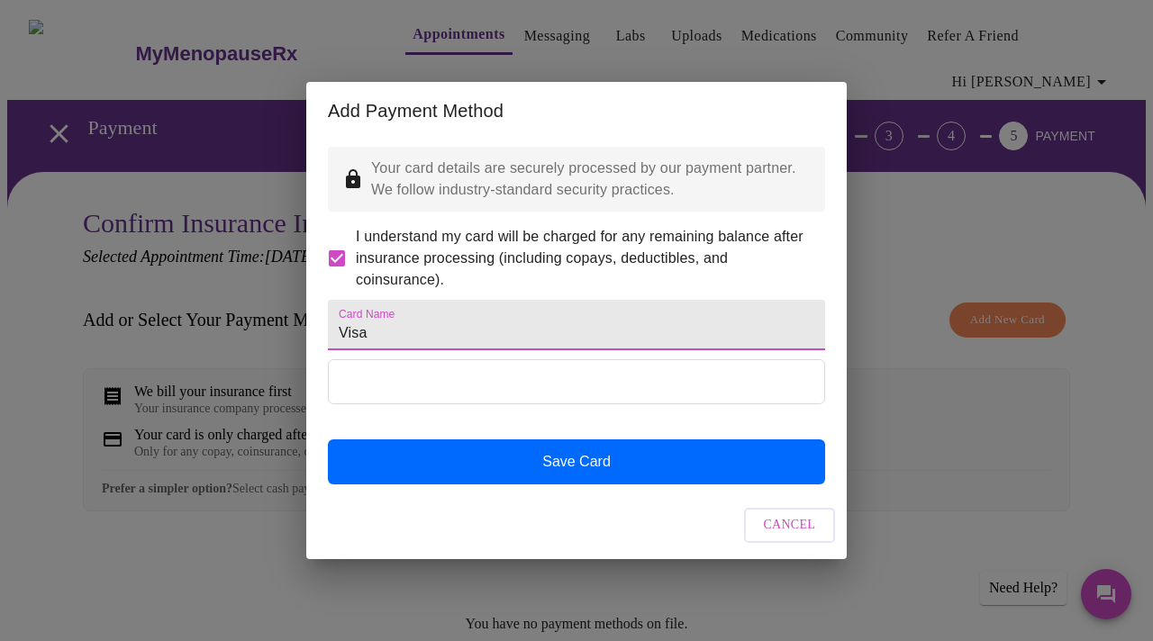
type input "Visa"
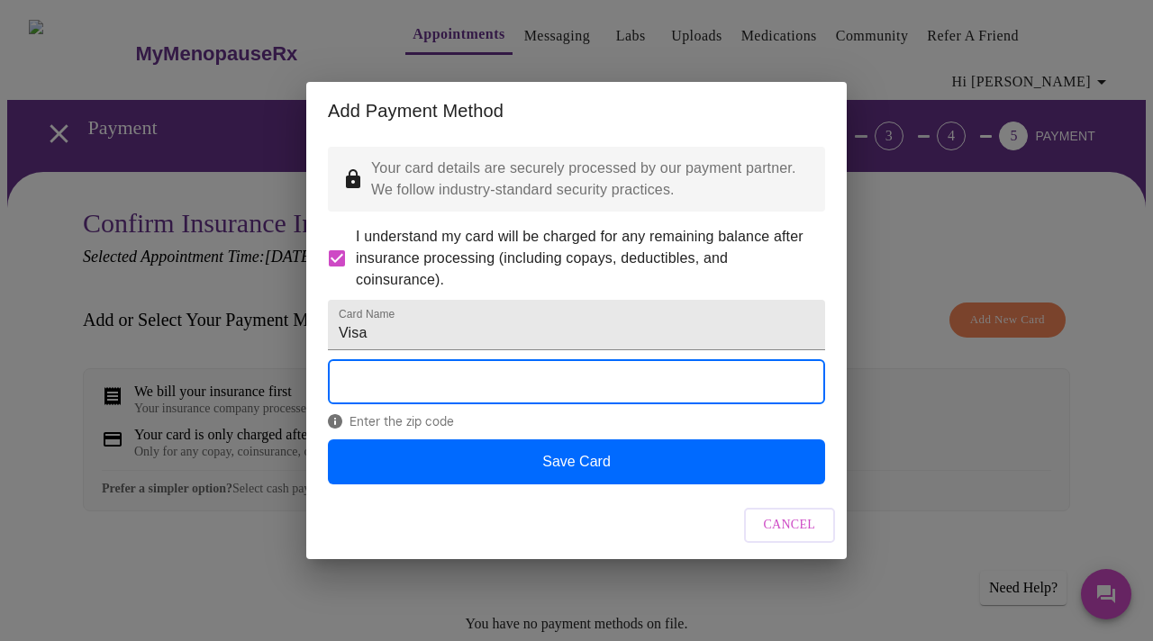
click at [889, 362] on div "Add Payment Method Your card details are securely processed by our payment part…" at bounding box center [576, 320] width 1153 height 641
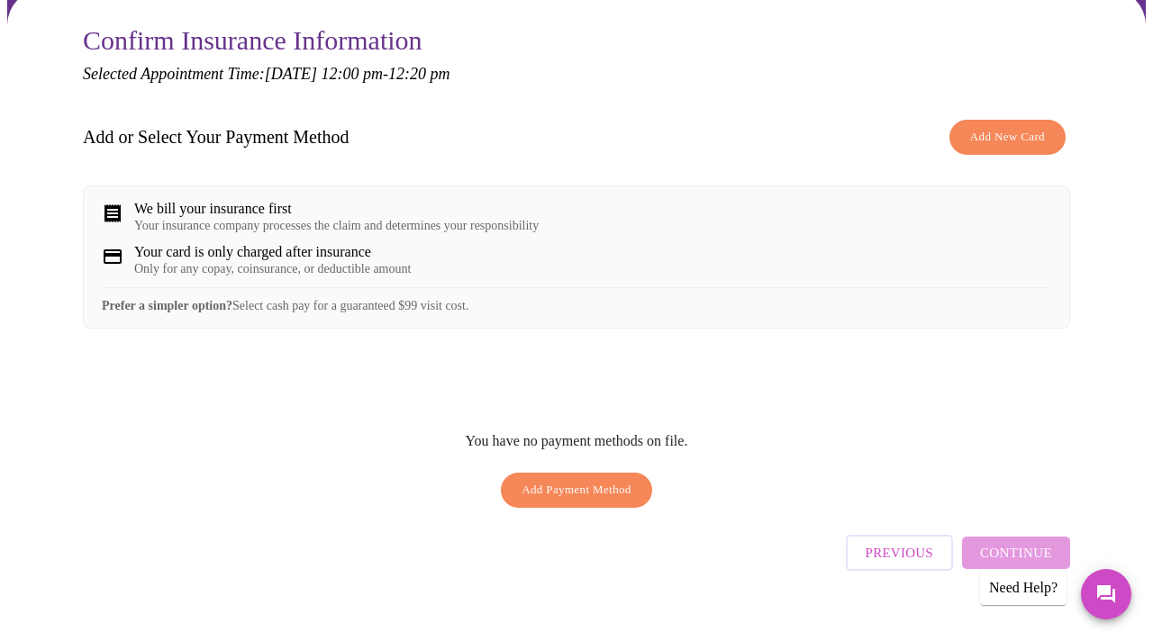
scroll to position [184, 0]
click at [1015, 532] on div "Previous Continue" at bounding box center [958, 547] width 224 height 63
click at [554, 486] on span "Add Payment Method" at bounding box center [577, 489] width 110 height 21
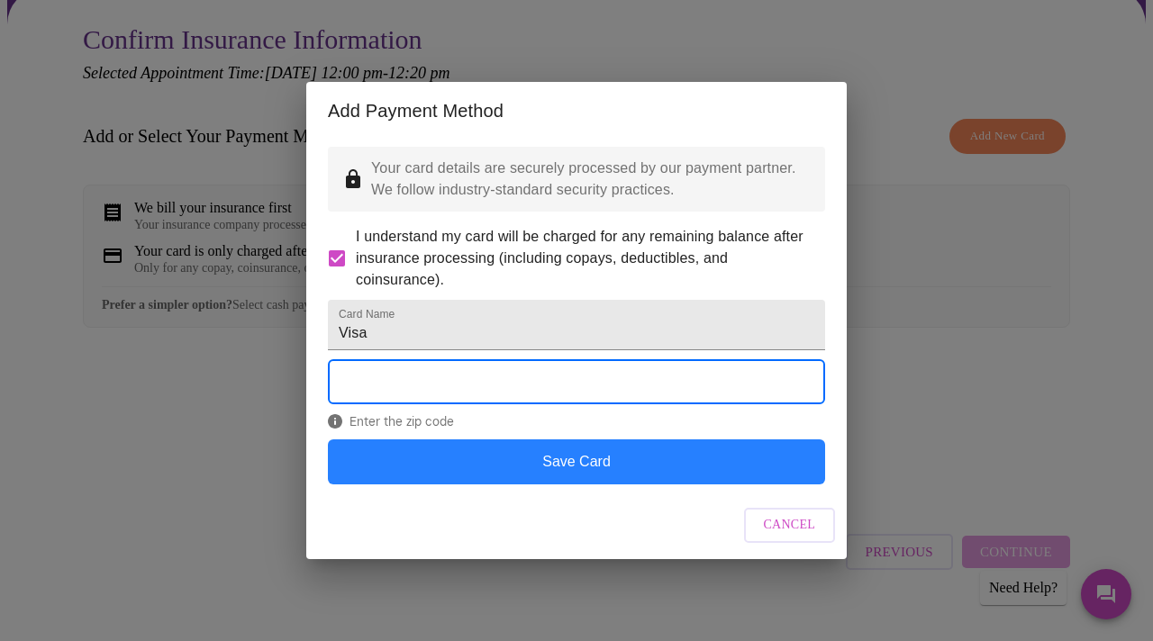
click at [578, 483] on button "Save Card" at bounding box center [576, 462] width 497 height 45
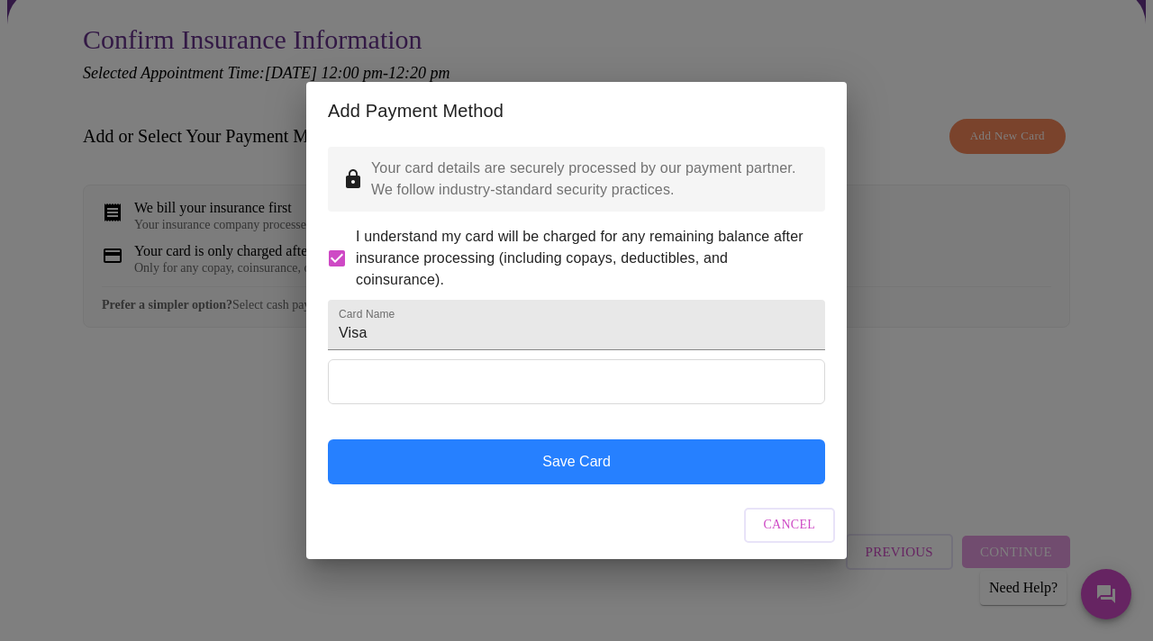
scroll to position [0, 0]
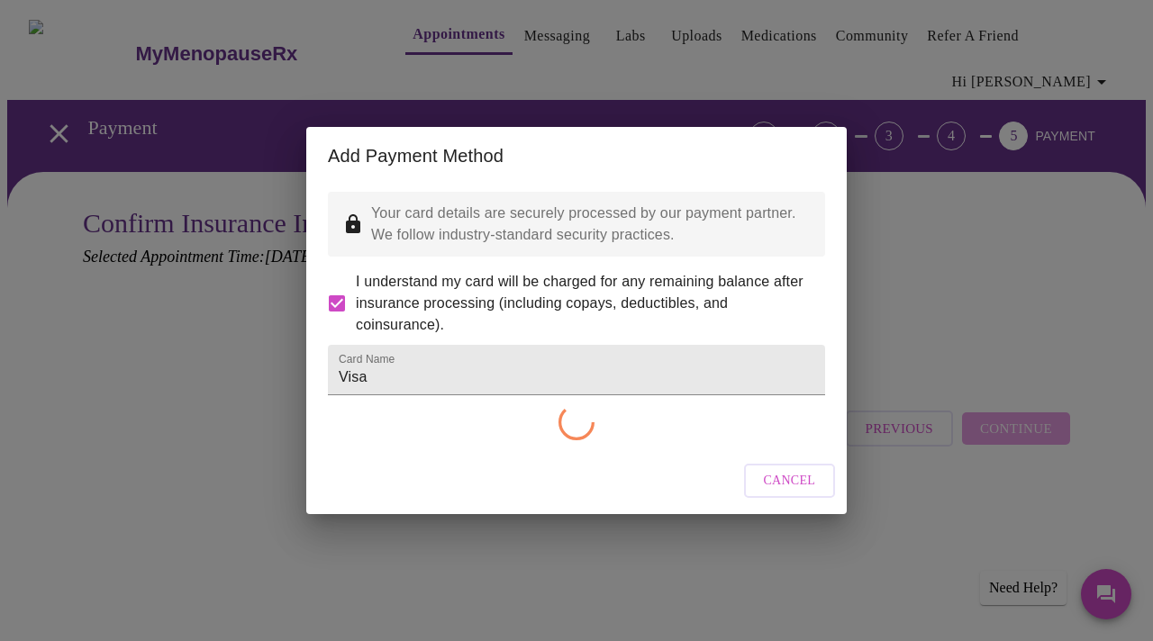
checkbox input "false"
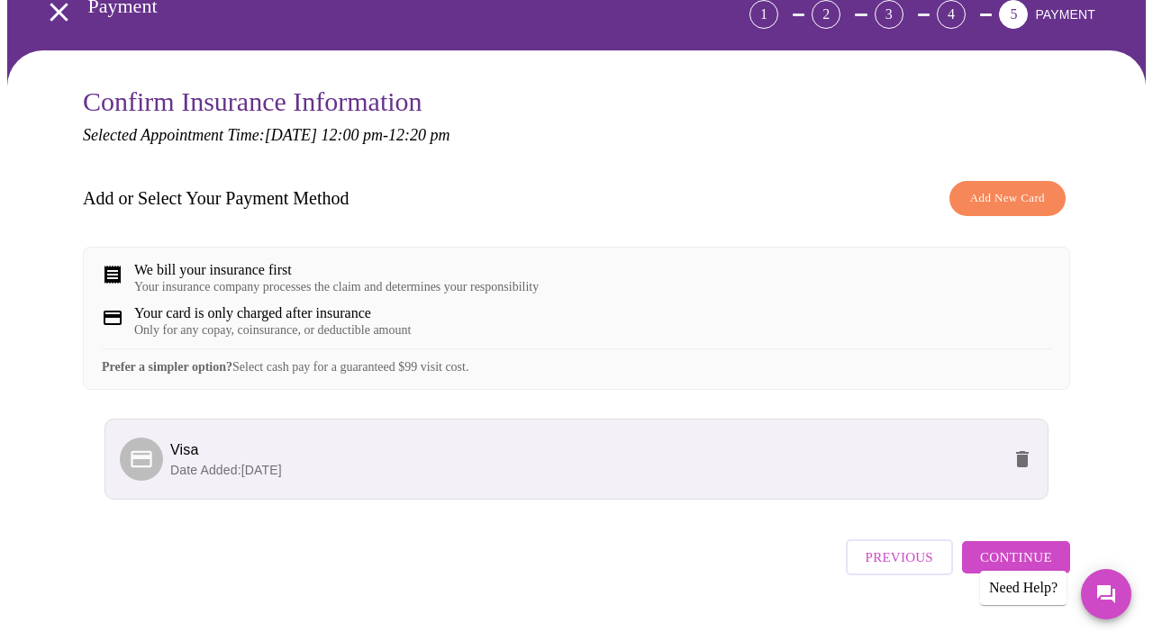
scroll to position [143, 0]
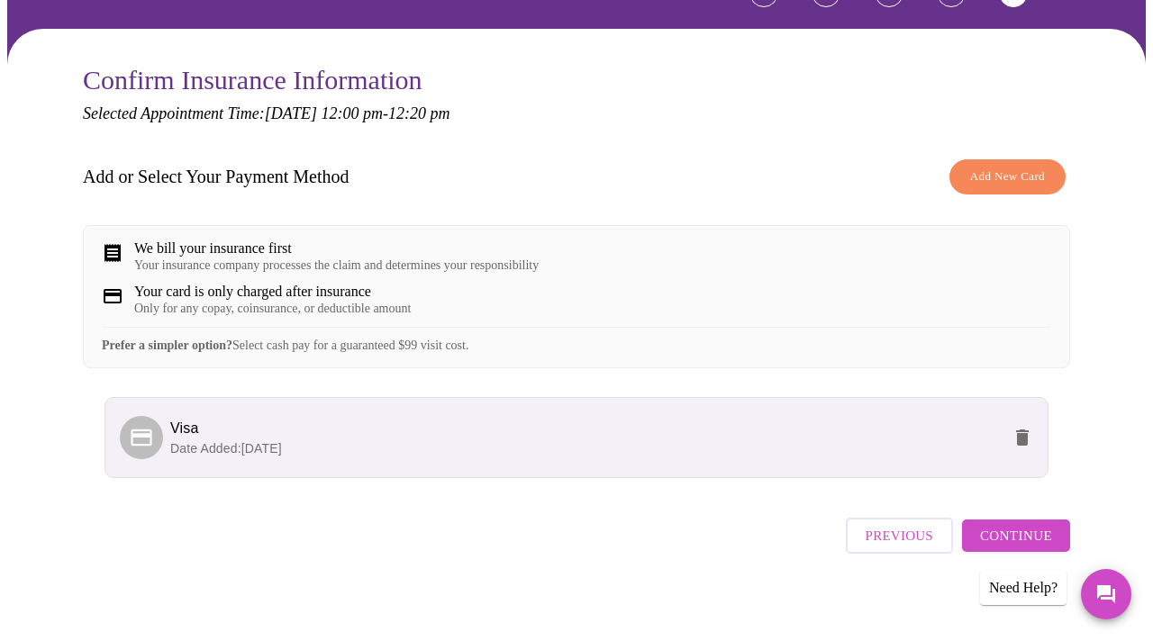
click at [1004, 533] on span "Continue" at bounding box center [1016, 535] width 72 height 23
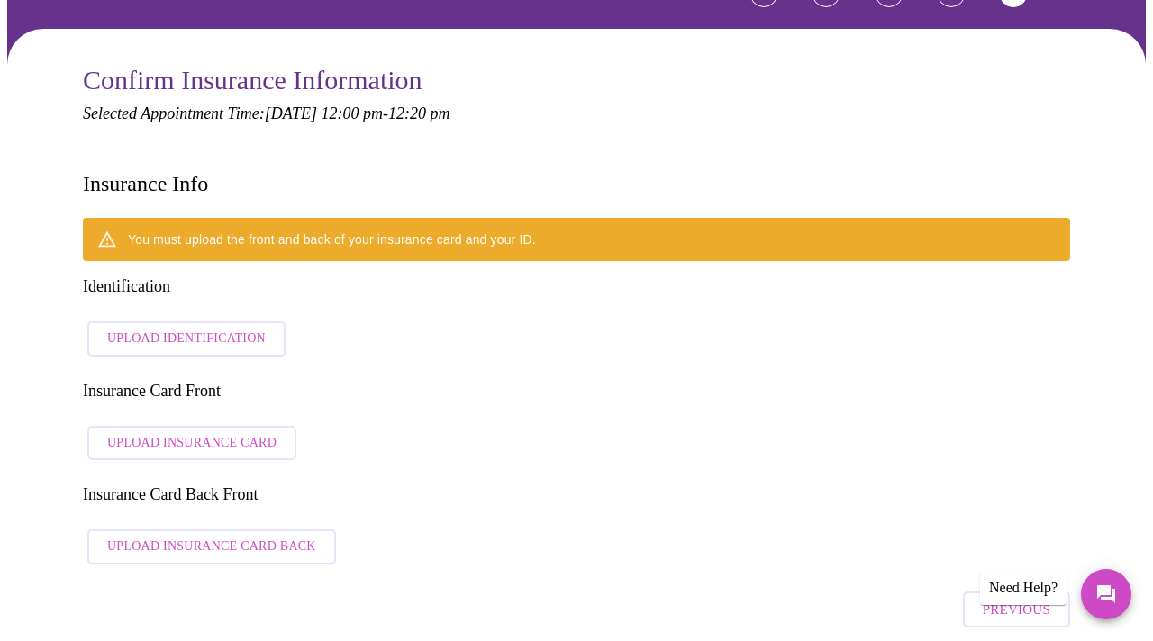
click at [229, 328] on span "Upload Identification" at bounding box center [186, 339] width 159 height 23
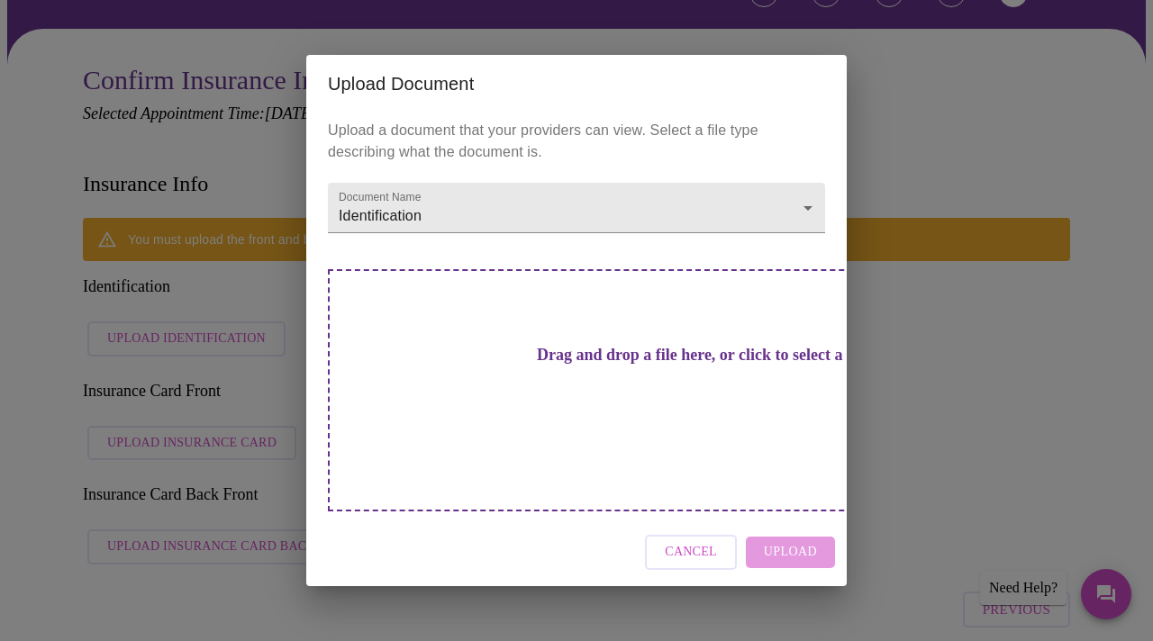
click at [918, 49] on div "Upload Document Upload a document that your providers can view. Select a file t…" at bounding box center [576, 320] width 1153 height 641
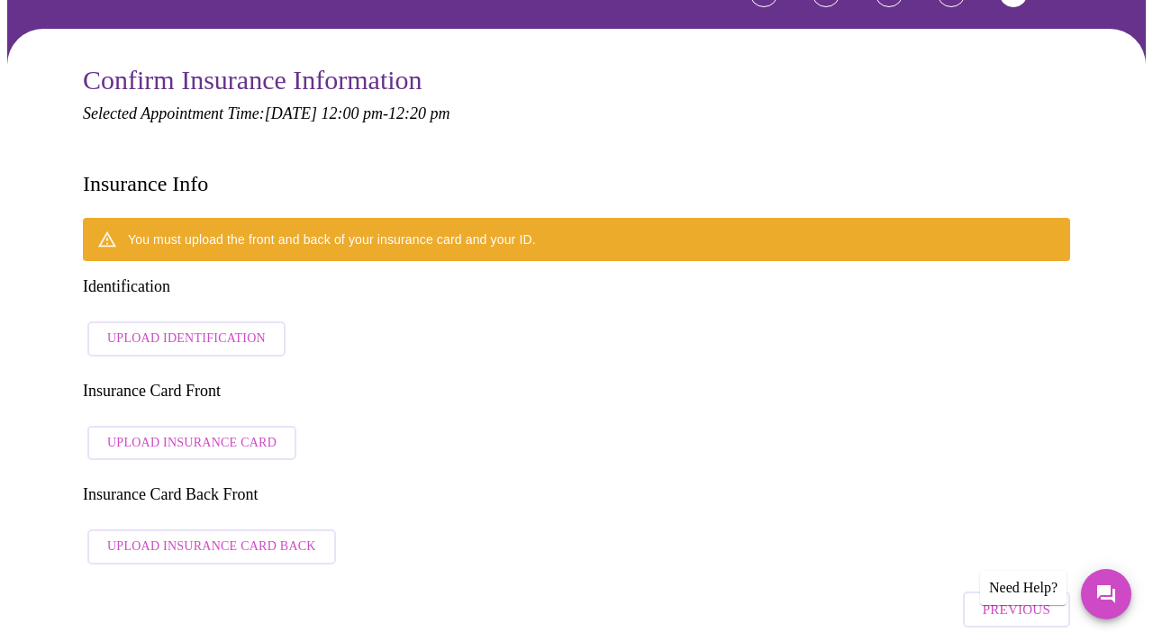
click at [167, 328] on span "Upload Identification" at bounding box center [186, 339] width 159 height 23
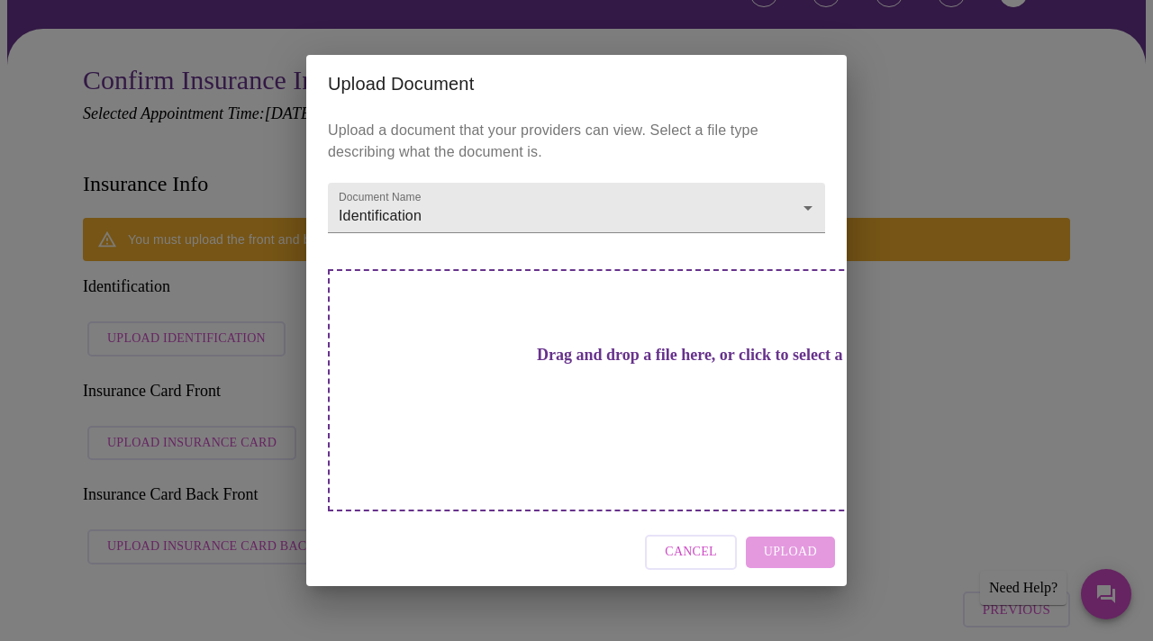
click at [776, 519] on div "Cancel Upload" at bounding box center [576, 553] width 540 height 68
click at [665, 432] on div "Drag and drop a file here, or click to select a file" at bounding box center [702, 390] width 749 height 242
click at [705, 541] on span "Cancel" at bounding box center [691, 552] width 52 height 23
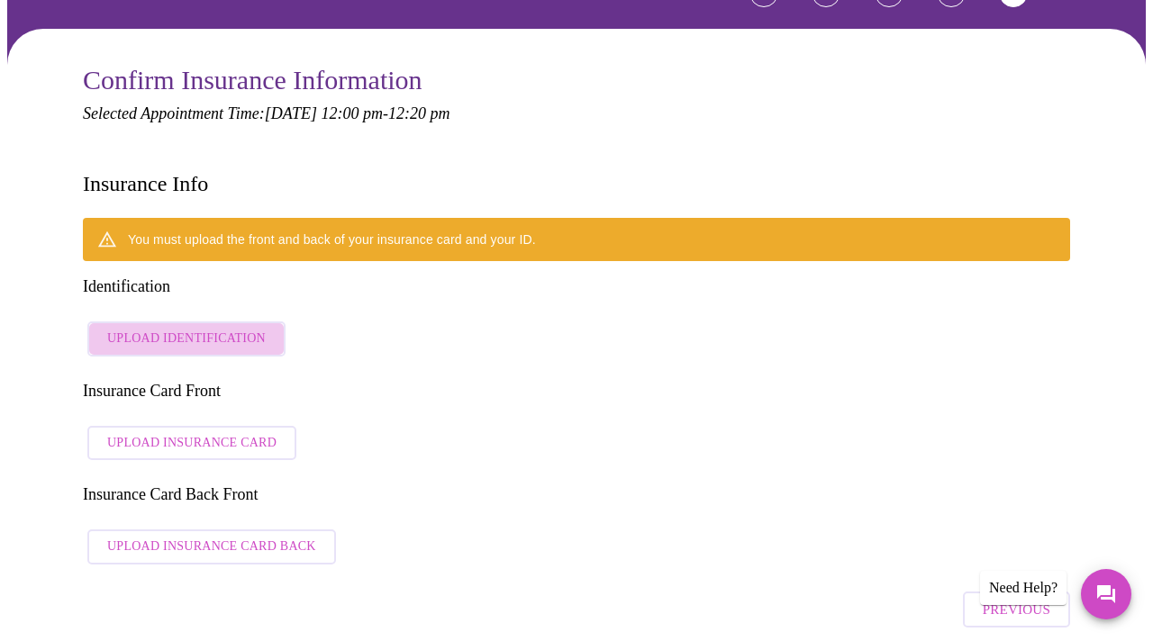
click at [230, 328] on span "Upload Identification" at bounding box center [186, 339] width 159 height 23
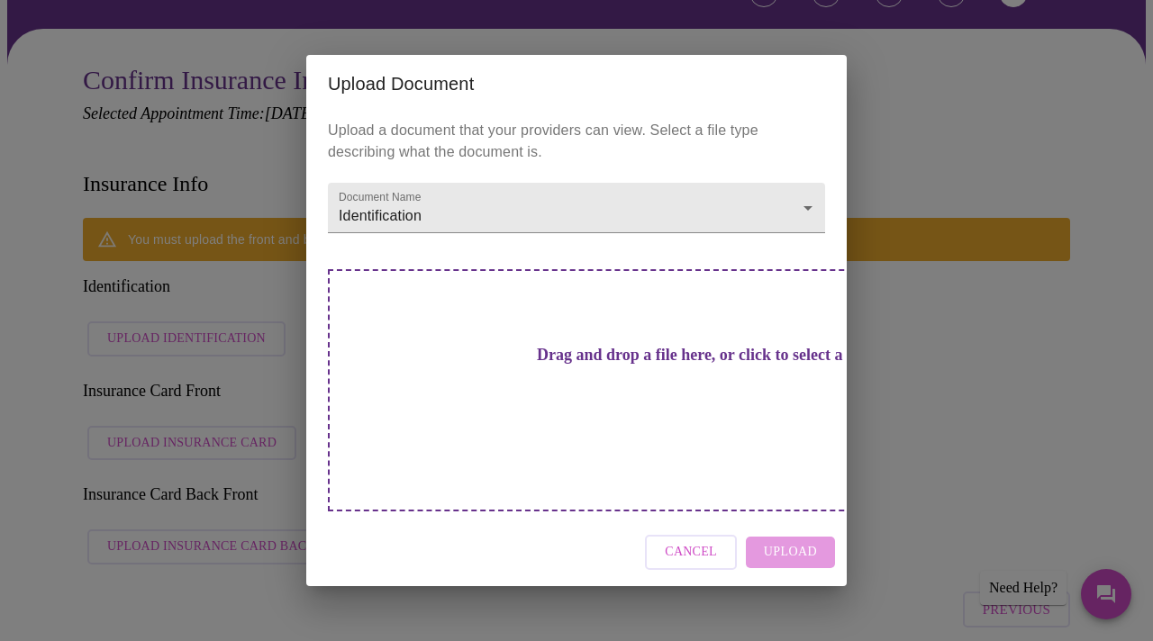
click at [963, 112] on div "Upload Document Upload a document that your providers can view. Select a file t…" at bounding box center [576, 320] width 1153 height 641
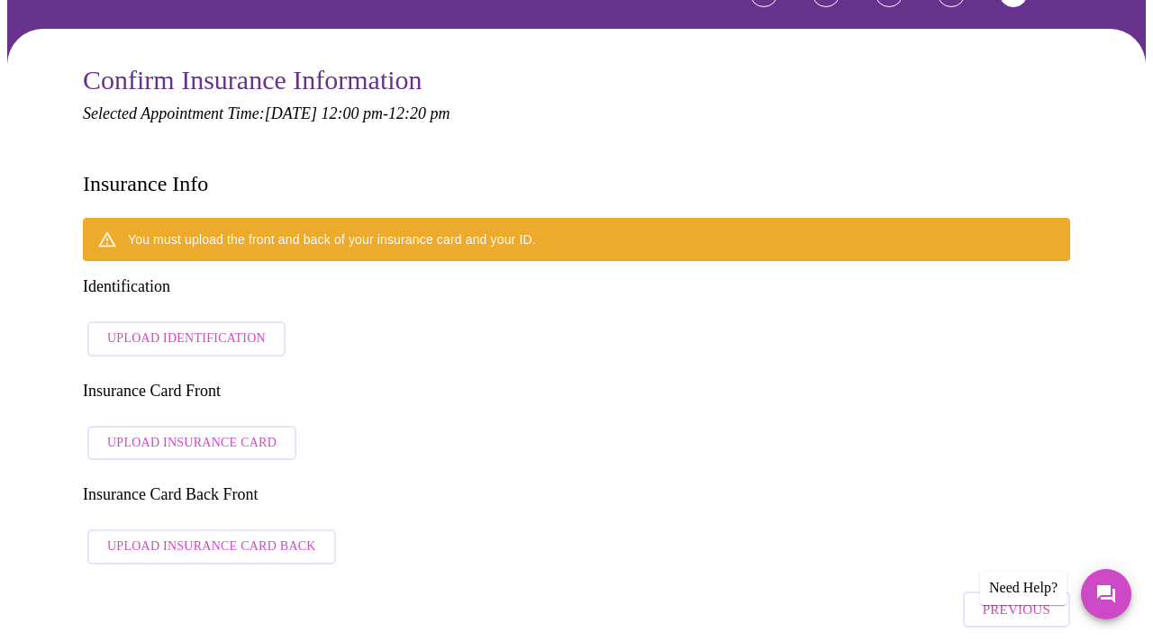
click at [973, 104] on p "Selected Appointment Time: Monday, December 8th @ 12:00 pm - 12:20 pm" at bounding box center [576, 113] width 987 height 19
click at [894, 150] on div "Insurance Info" at bounding box center [576, 184] width 987 height 68
click at [179, 328] on span "Upload Identification" at bounding box center [186, 339] width 159 height 23
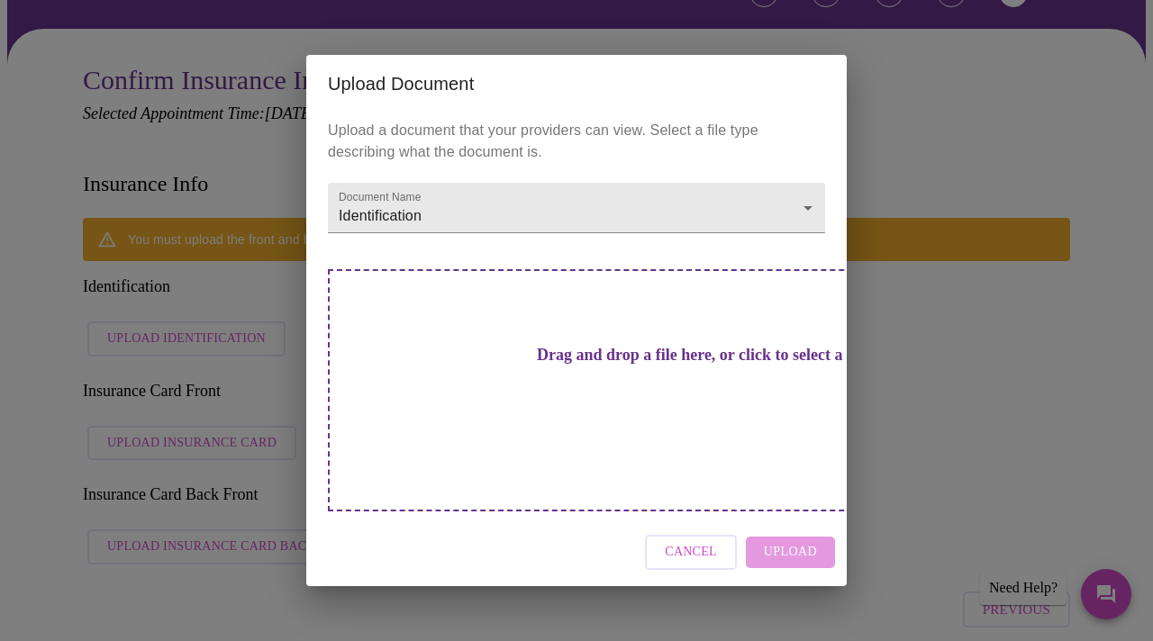
click at [605, 365] on h3 "Drag and drop a file here, or click to select a file" at bounding box center [702, 355] width 497 height 19
click at [694, 541] on span "Cancel" at bounding box center [691, 552] width 52 height 23
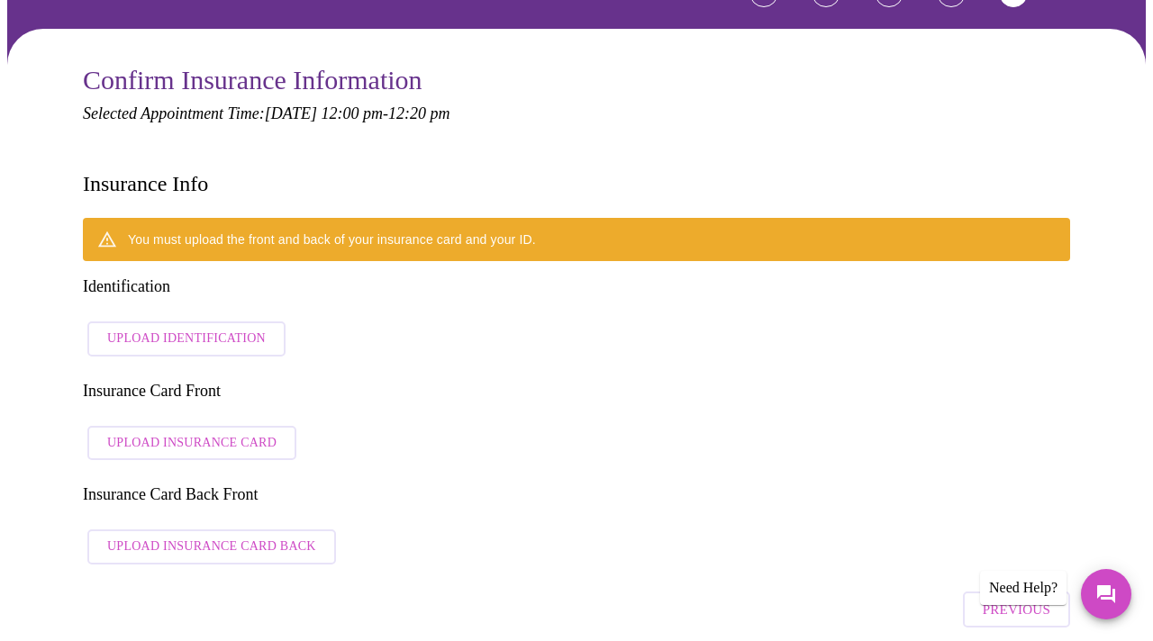
click at [212, 328] on span "Upload Identification" at bounding box center [186, 339] width 159 height 23
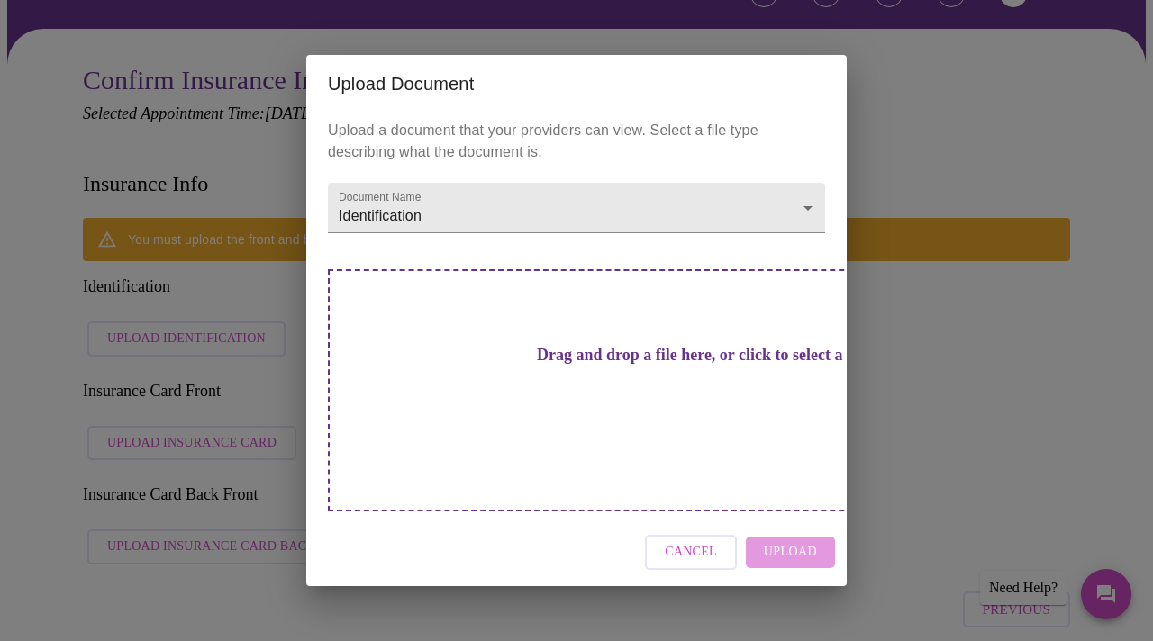
click at [616, 365] on h3 "Drag and drop a file here, or click to select a file" at bounding box center [702, 355] width 497 height 19
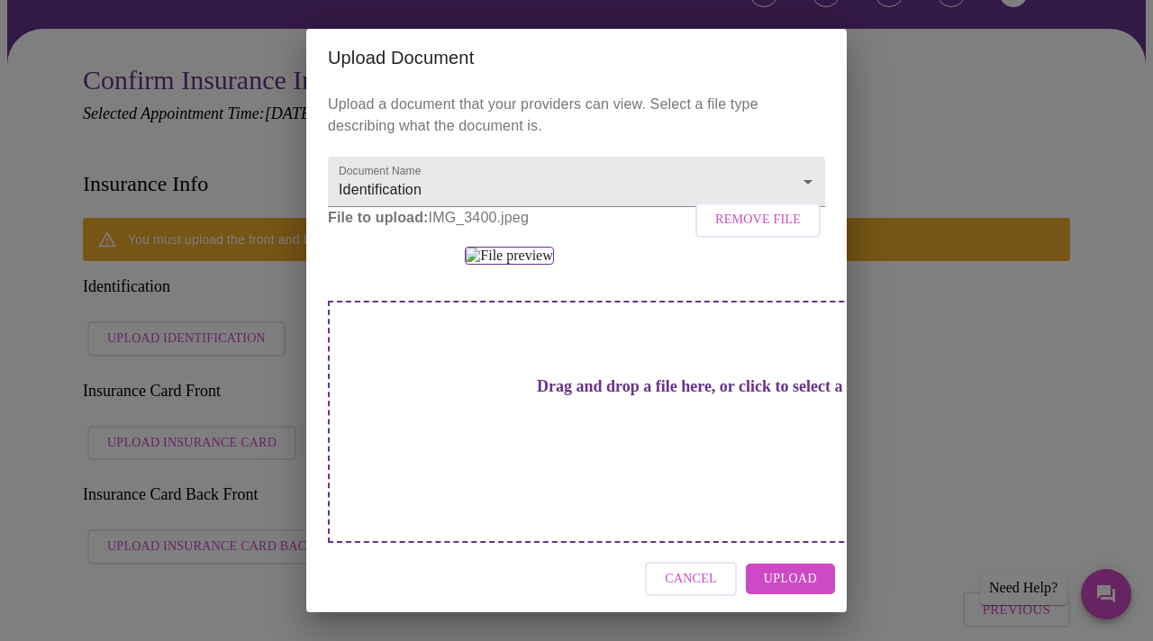
click at [786, 577] on span "Upload" at bounding box center [790, 579] width 53 height 23
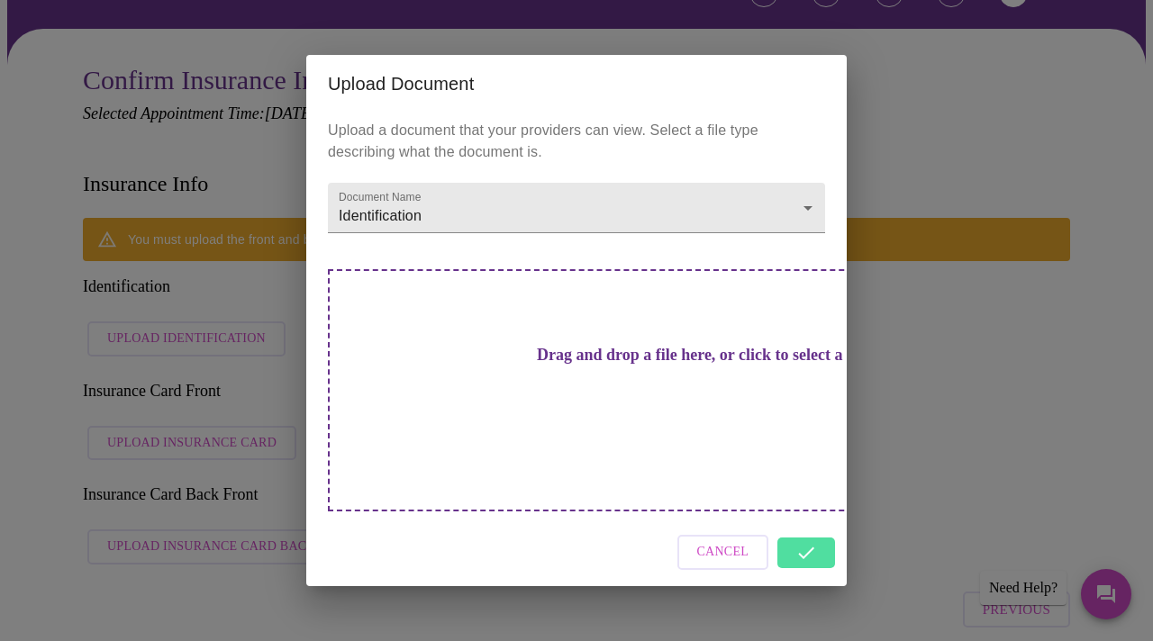
click at [201, 516] on div "Upload Document Upload a document that your providers can view. Select a file t…" at bounding box center [576, 320] width 1153 height 641
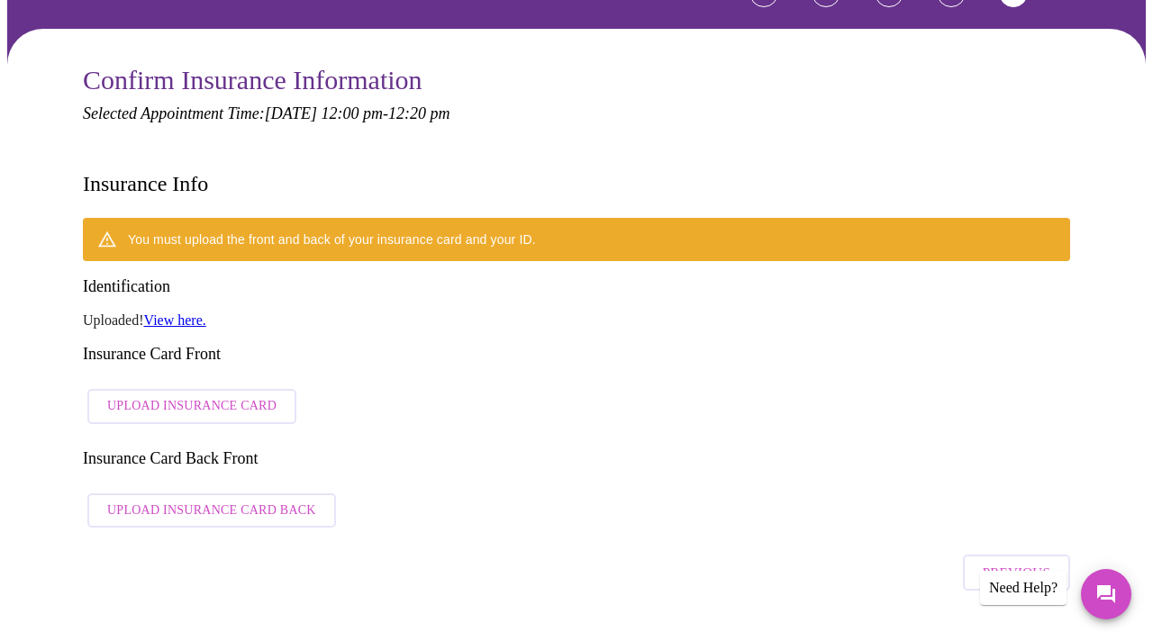
click at [164, 395] on span "Upload Insurance Card" at bounding box center [191, 406] width 169 height 23
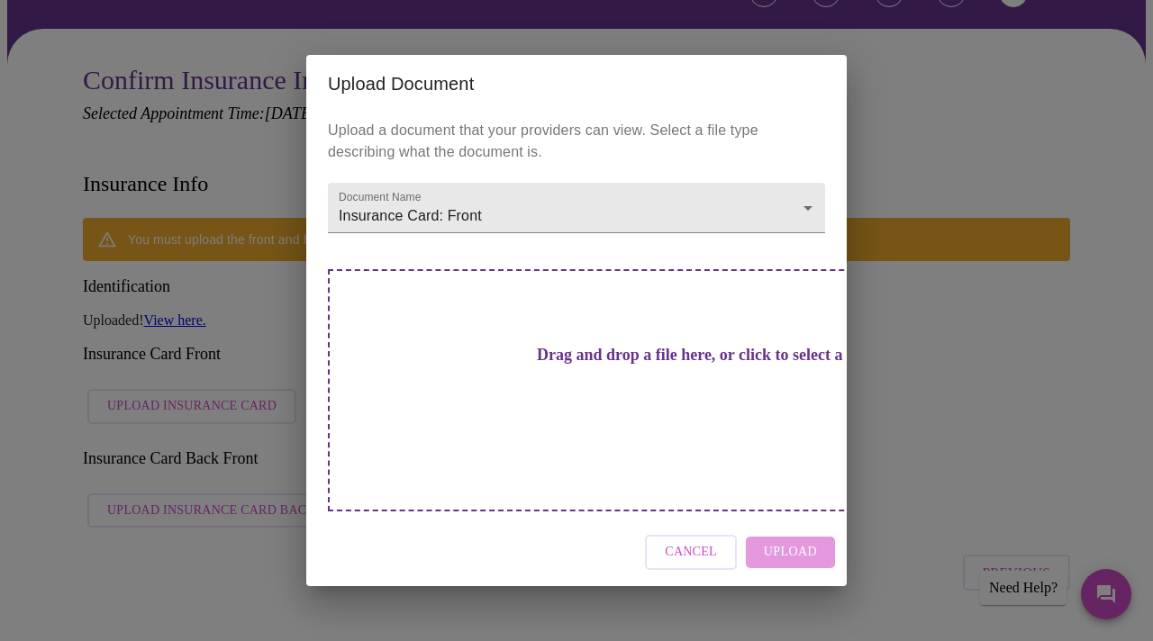
click at [736, 426] on div "Drag and drop a file here, or click to select a file" at bounding box center [702, 390] width 749 height 242
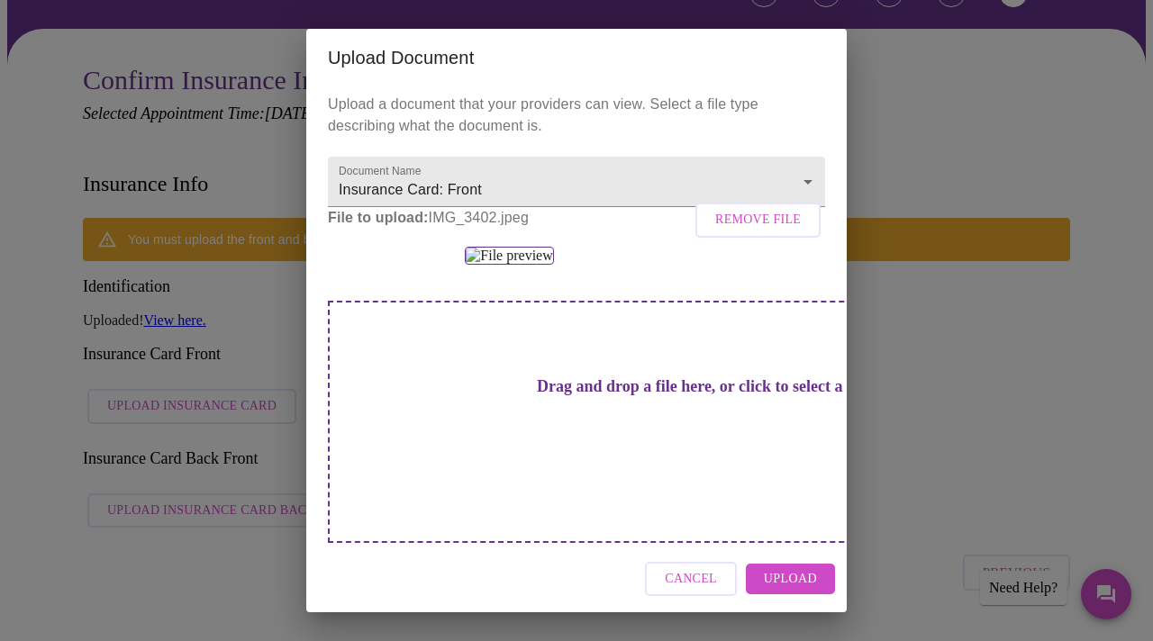
click at [779, 582] on span "Upload" at bounding box center [790, 579] width 53 height 23
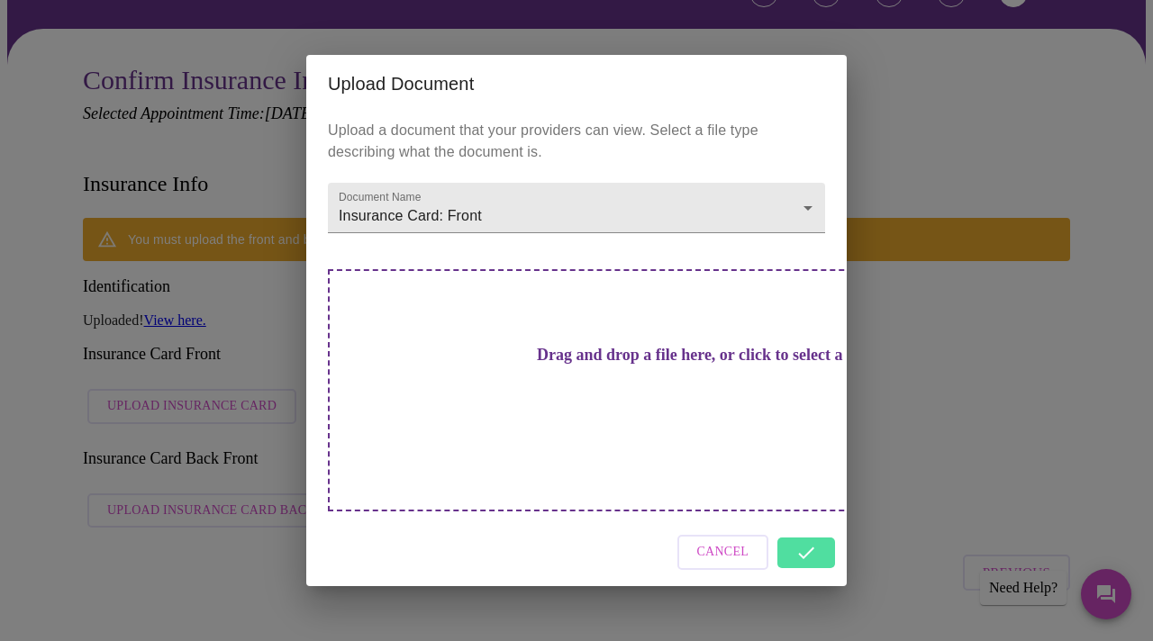
click at [182, 510] on div "Upload Document Upload a document that your providers can view. Select a file t…" at bounding box center [576, 320] width 1153 height 641
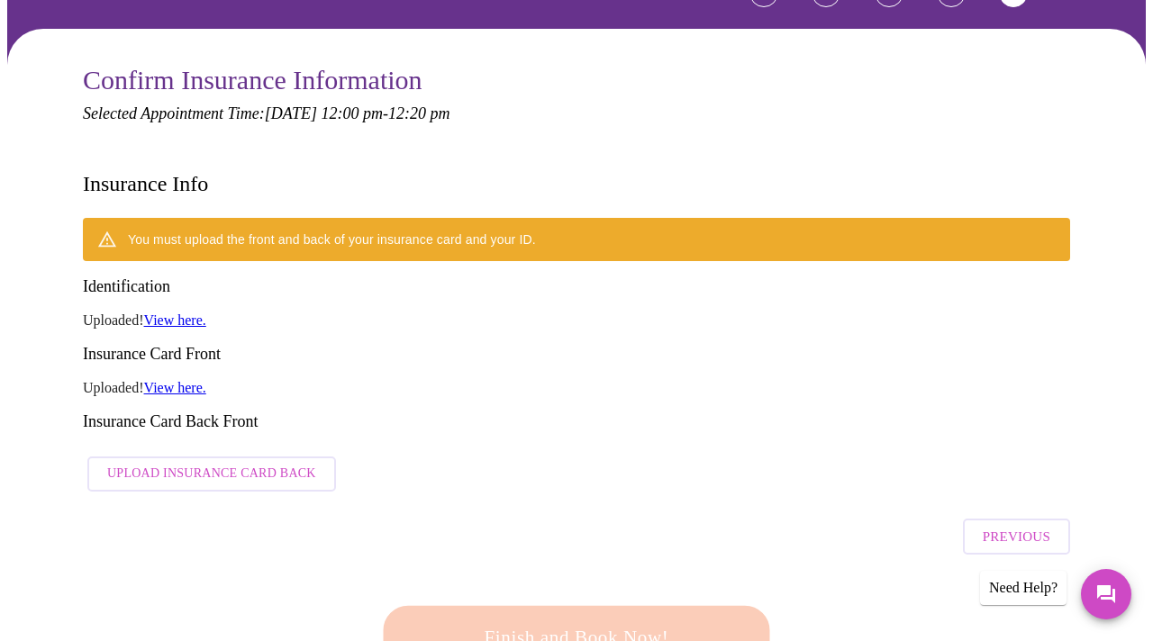
click at [190, 463] on span "Upload Insurance Card Back" at bounding box center [211, 474] width 209 height 23
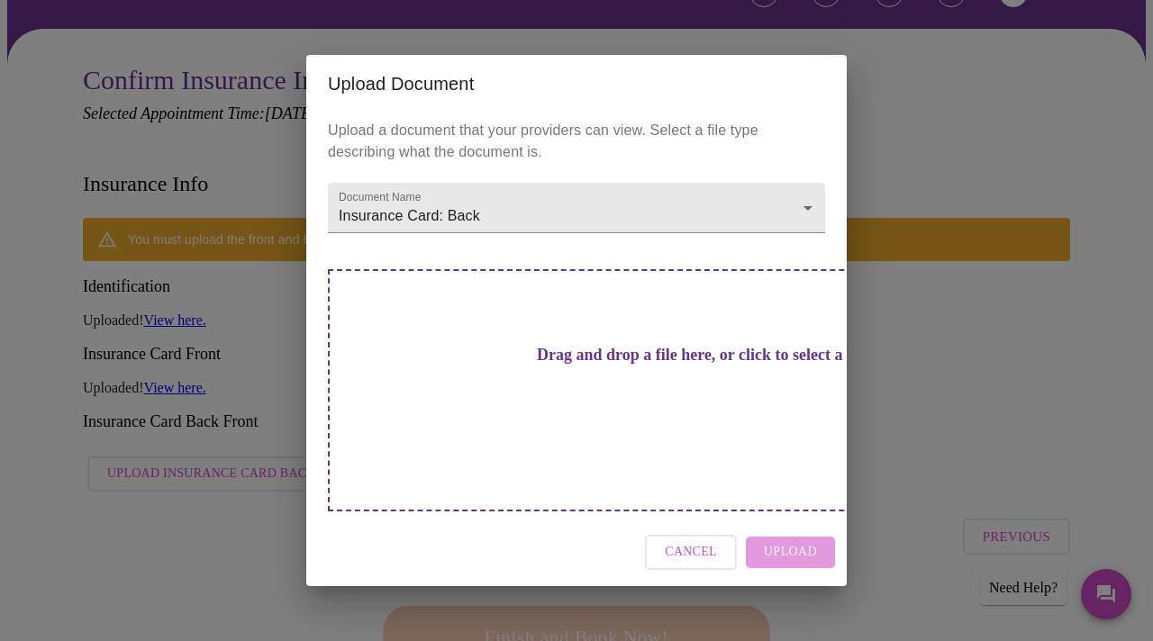
click at [692, 402] on div "Drag and drop a file here, or click to select a file" at bounding box center [702, 390] width 749 height 242
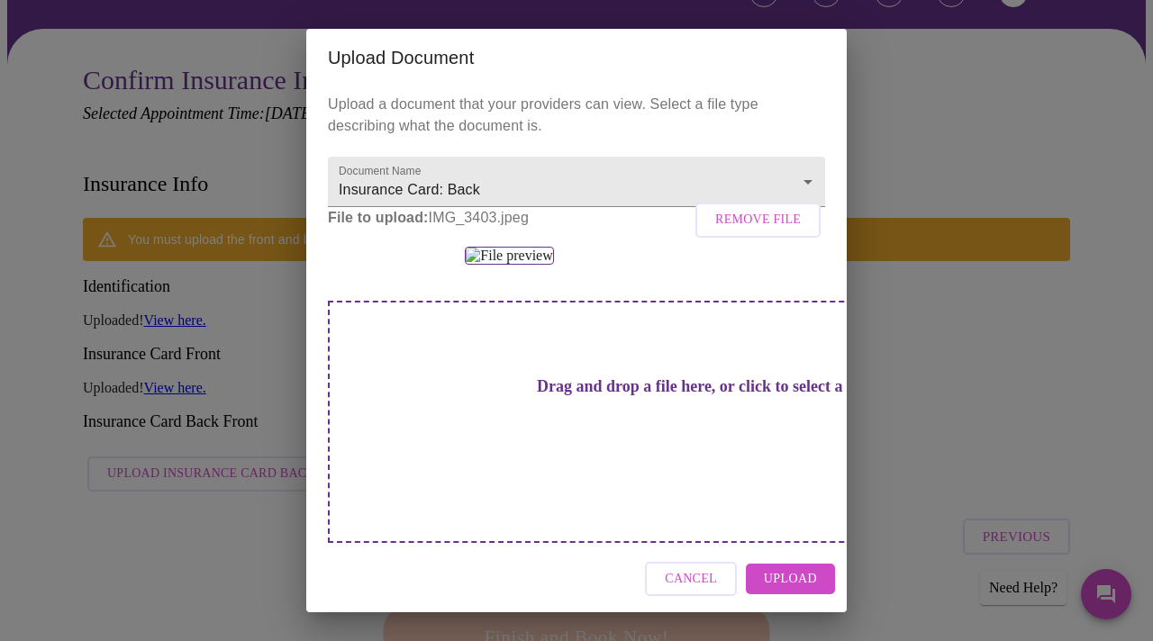
click at [795, 579] on span "Upload" at bounding box center [790, 579] width 53 height 23
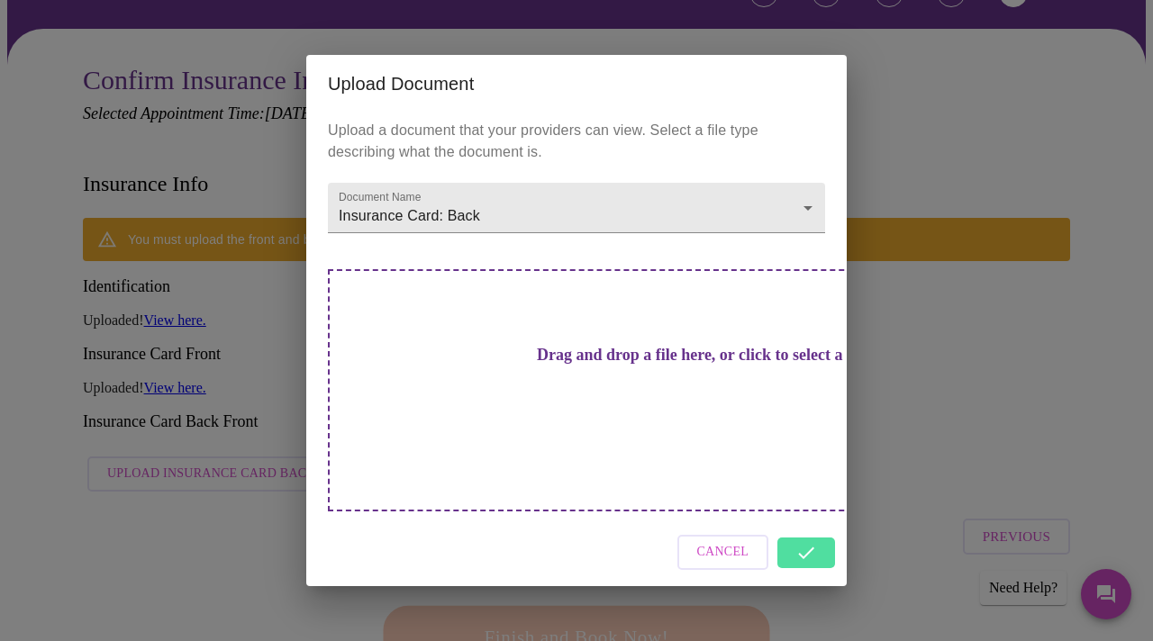
click at [115, 442] on div "Upload Document Upload a document that your providers can view. Select a file t…" at bounding box center [576, 320] width 1153 height 641
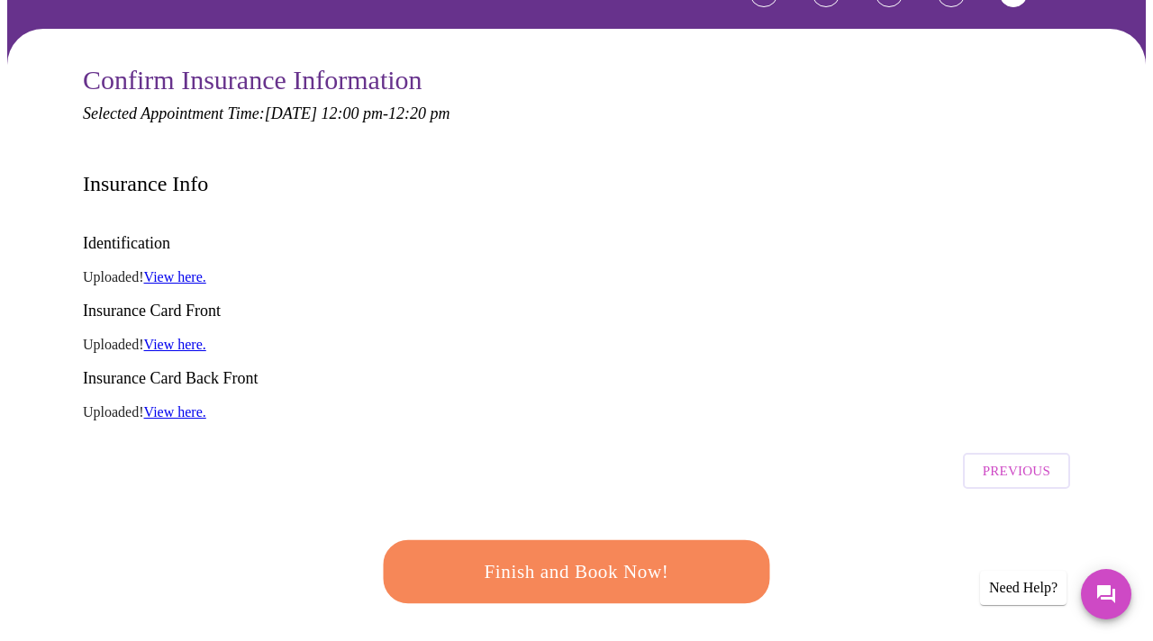
click at [527, 556] on span "Finish and Book Now!" at bounding box center [576, 572] width 333 height 33
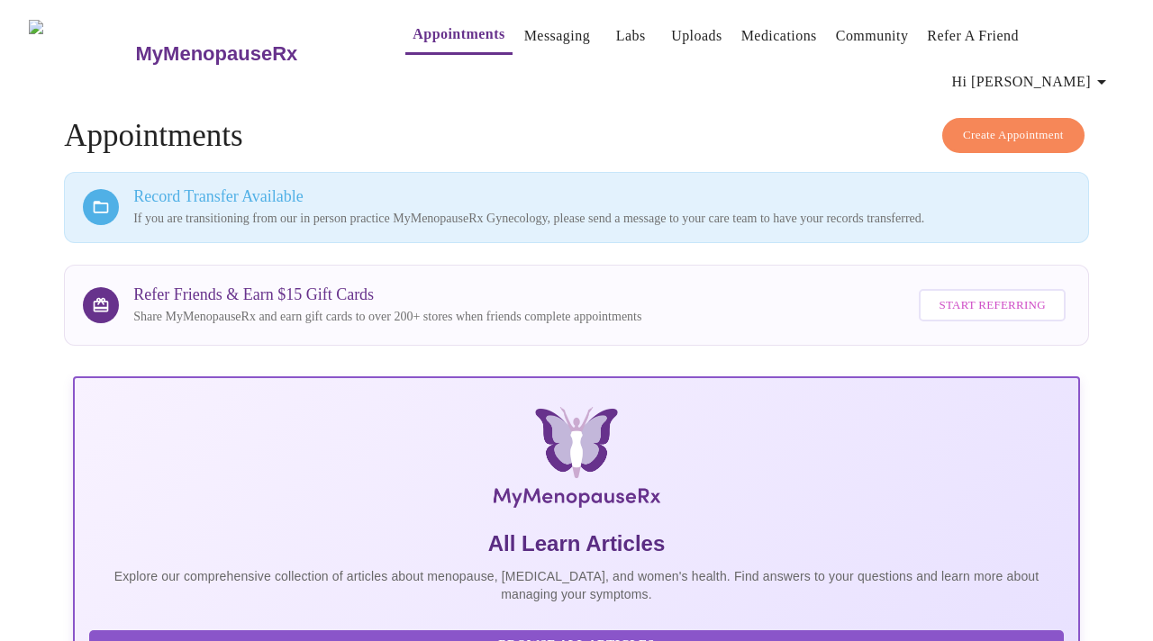
click at [1063, 69] on span "Hi [PERSON_NAME]" at bounding box center [1032, 81] width 160 height 25
click at [1057, 137] on li "Log out" at bounding box center [1086, 135] width 83 height 32
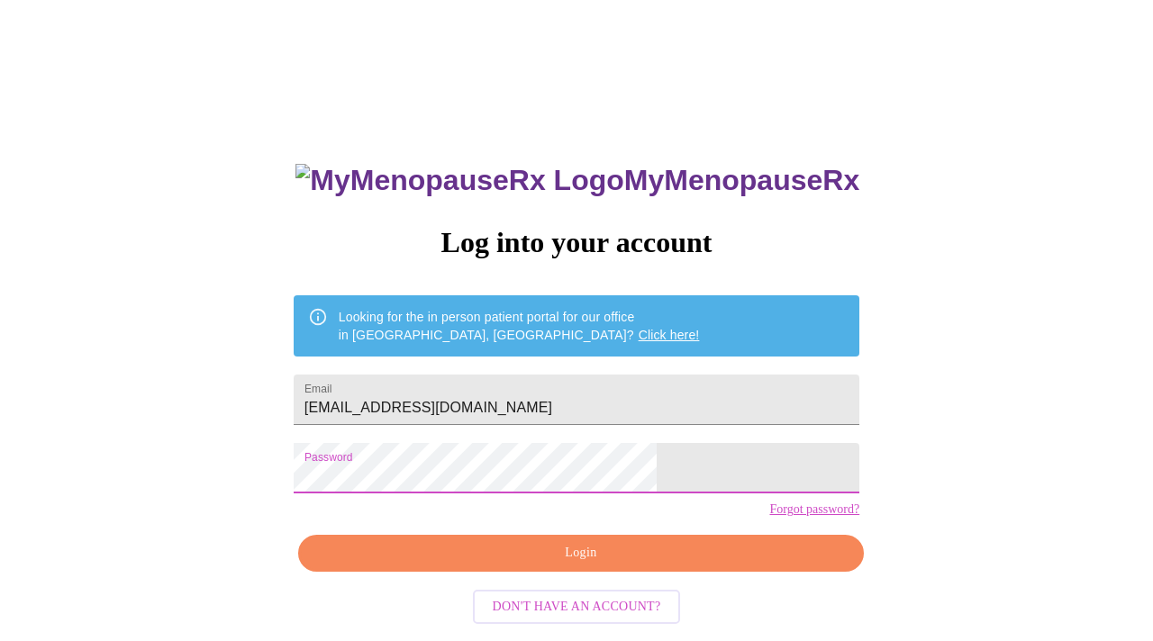
click at [601, 605] on div "MyMenopauseRx Log into your account Looking for the in person patient portal fo…" at bounding box center [577, 455] width 602 height 641
click at [580, 571] on button "Login" at bounding box center [581, 553] width 566 height 37
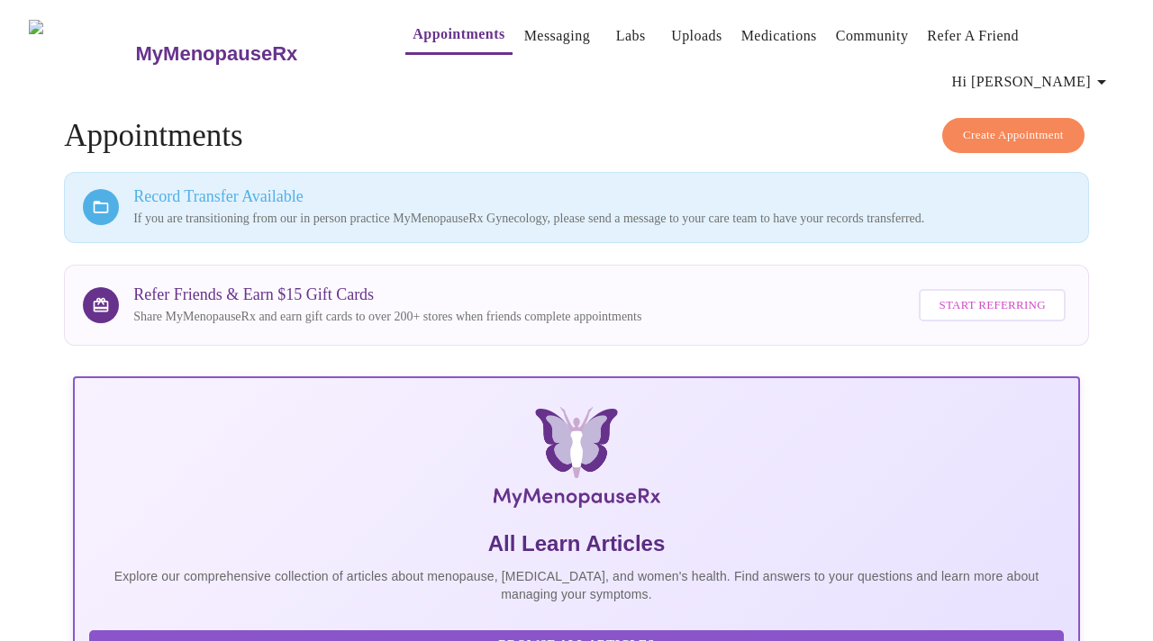
click at [524, 33] on link "Messaging" at bounding box center [557, 35] width 66 height 25
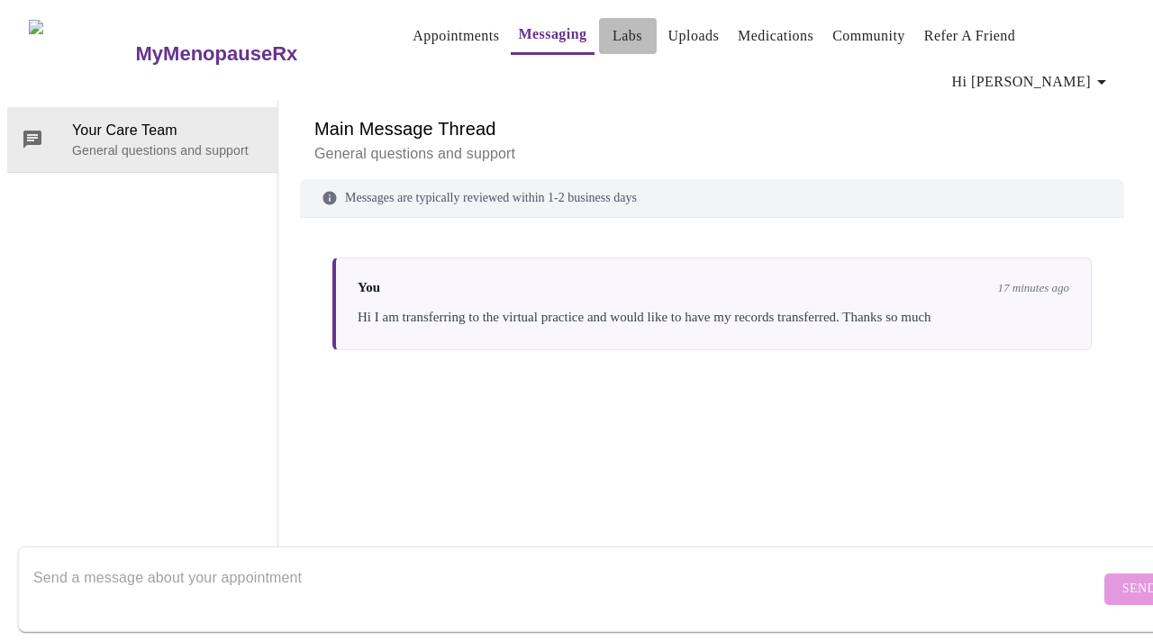
click at [613, 38] on link "Labs" at bounding box center [628, 35] width 30 height 25
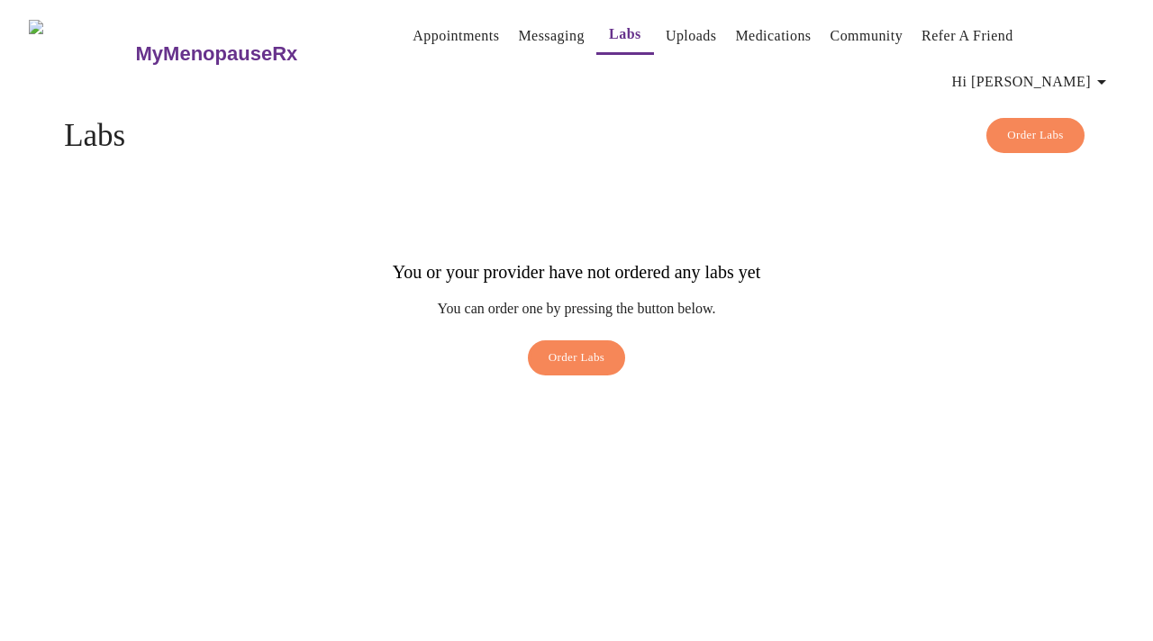
click at [674, 34] on link "Uploads" at bounding box center [691, 35] width 51 height 25
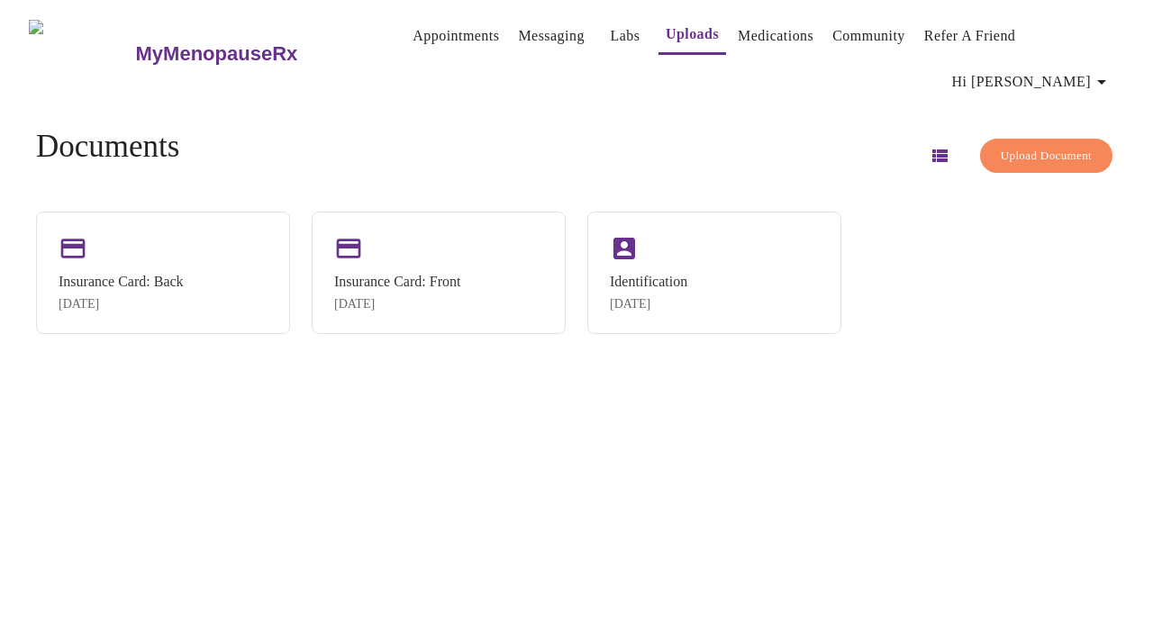
click at [750, 36] on link "Medications" at bounding box center [776, 35] width 76 height 25
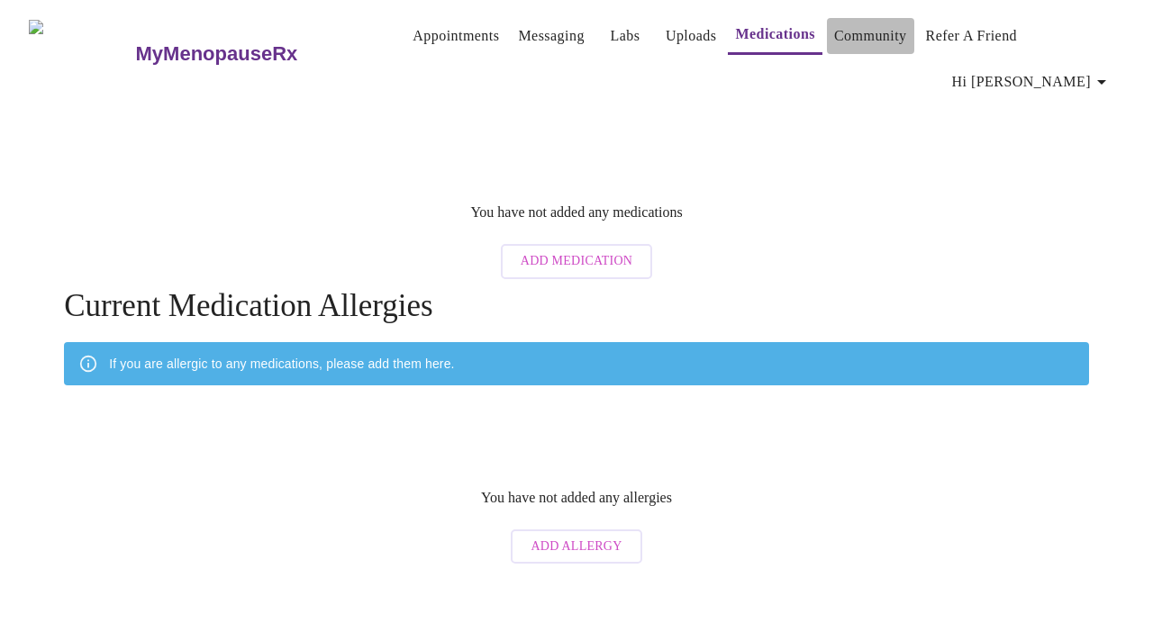
click at [837, 41] on link "Community" at bounding box center [870, 35] width 73 height 25
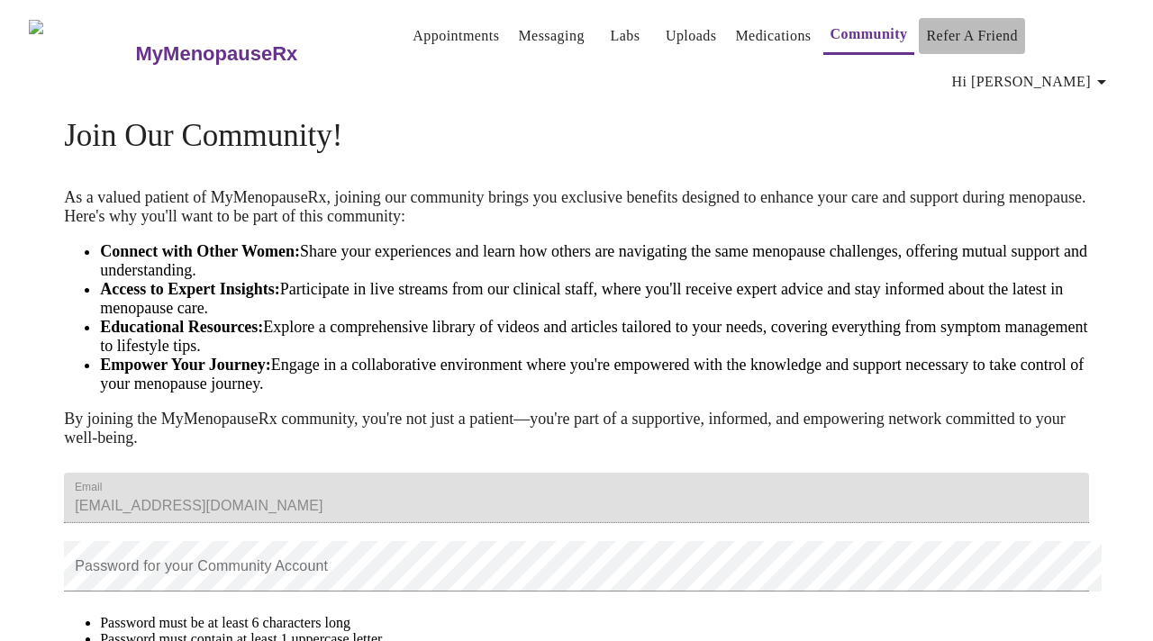
click at [941, 40] on link "Refer a Friend" at bounding box center [972, 35] width 92 height 25
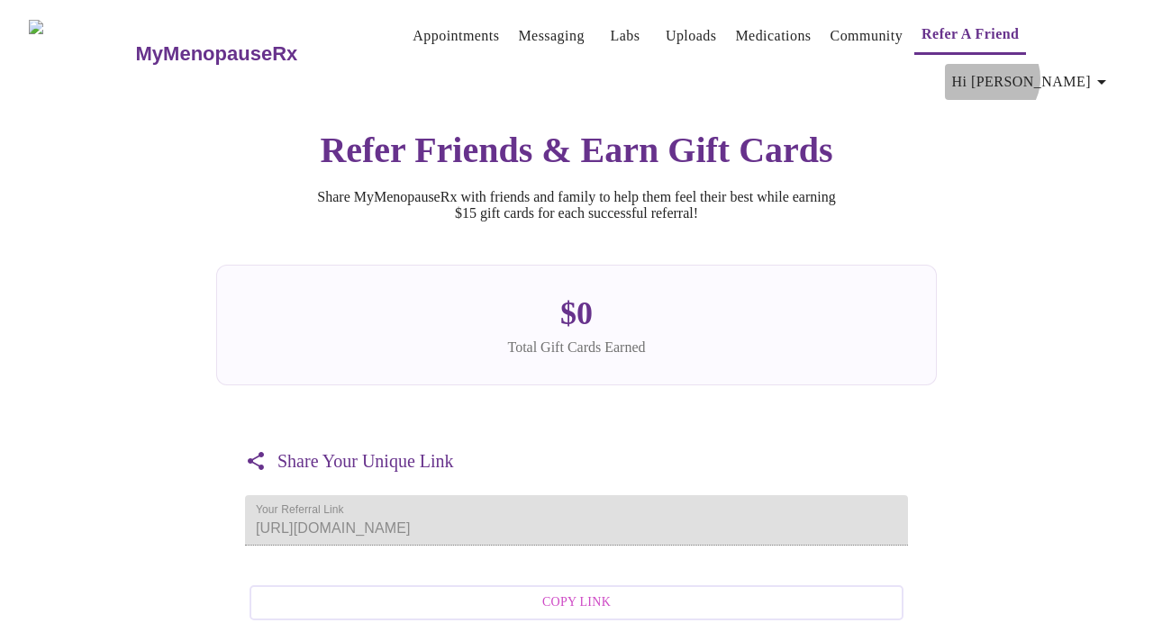
click at [1091, 69] on span "Hi [PERSON_NAME]" at bounding box center [1032, 81] width 160 height 25
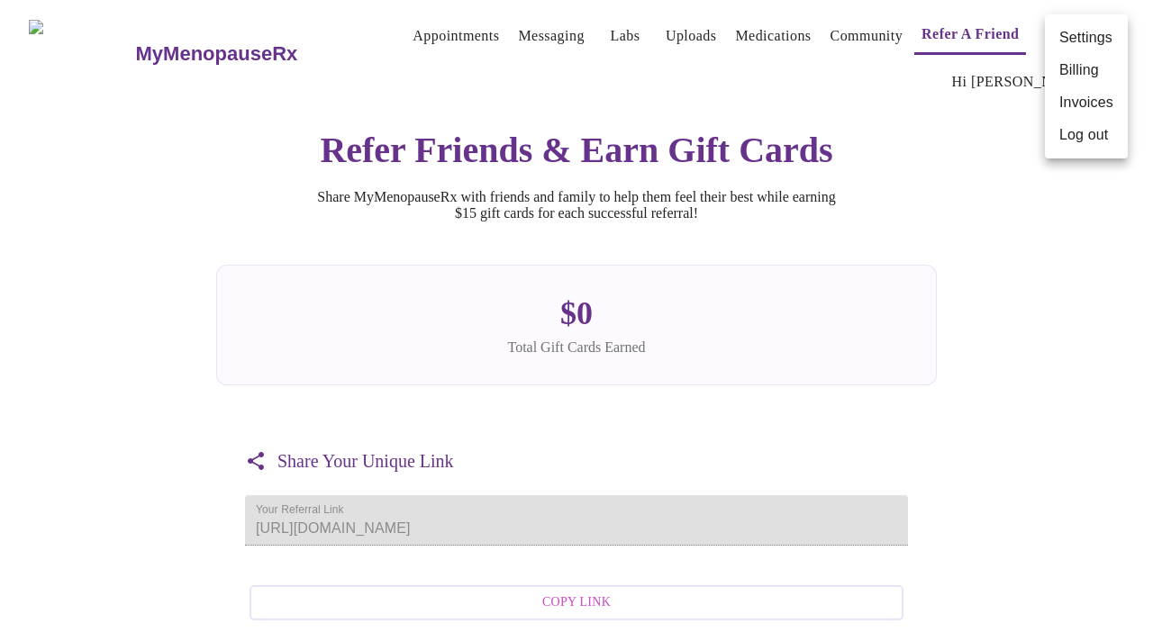
click at [395, 40] on div at bounding box center [576, 320] width 1153 height 641
click at [153, 42] on h3 "MyMenopauseRx" at bounding box center [217, 53] width 162 height 23
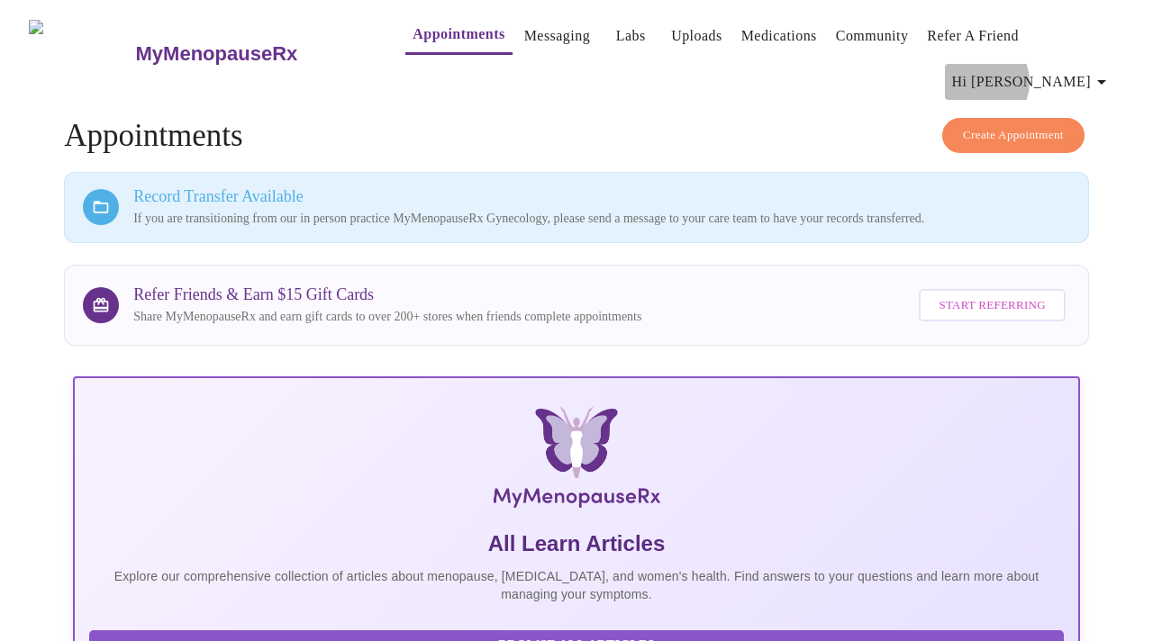
click at [1078, 69] on span "Hi [PERSON_NAME]" at bounding box center [1032, 81] width 160 height 25
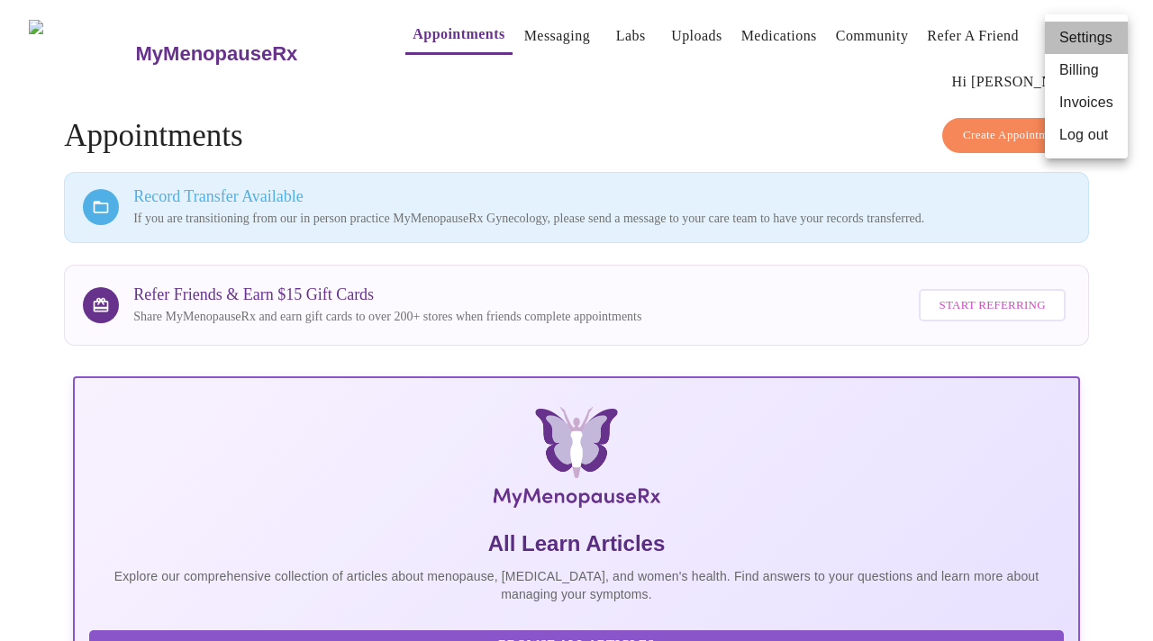
click at [1078, 37] on li "Settings" at bounding box center [1086, 38] width 83 height 32
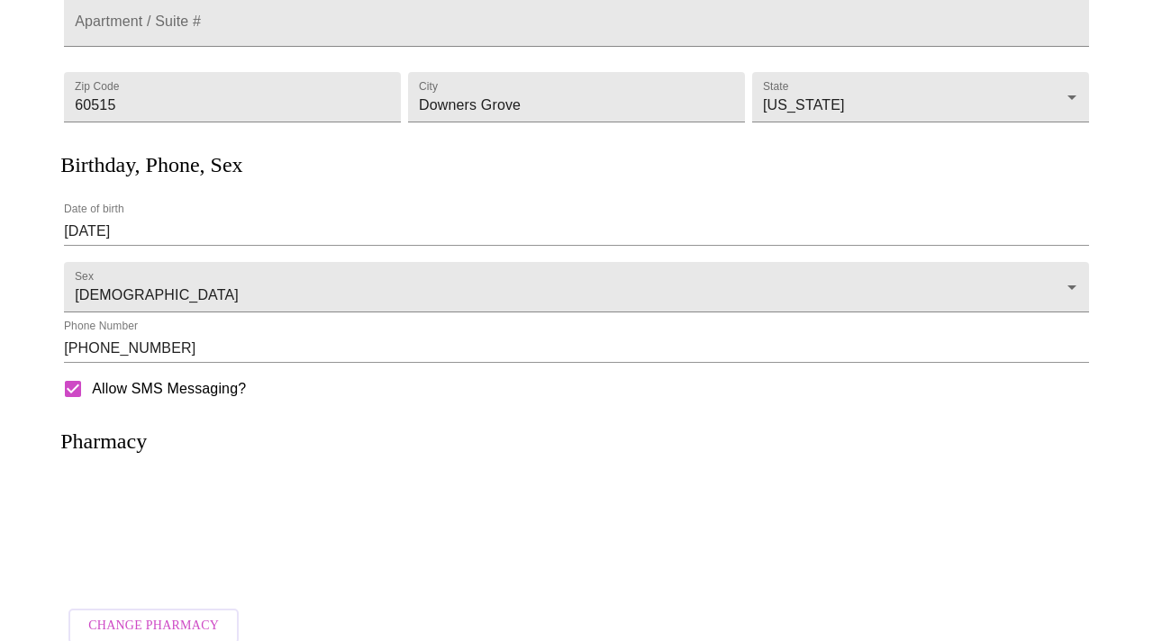
scroll to position [340, 0]
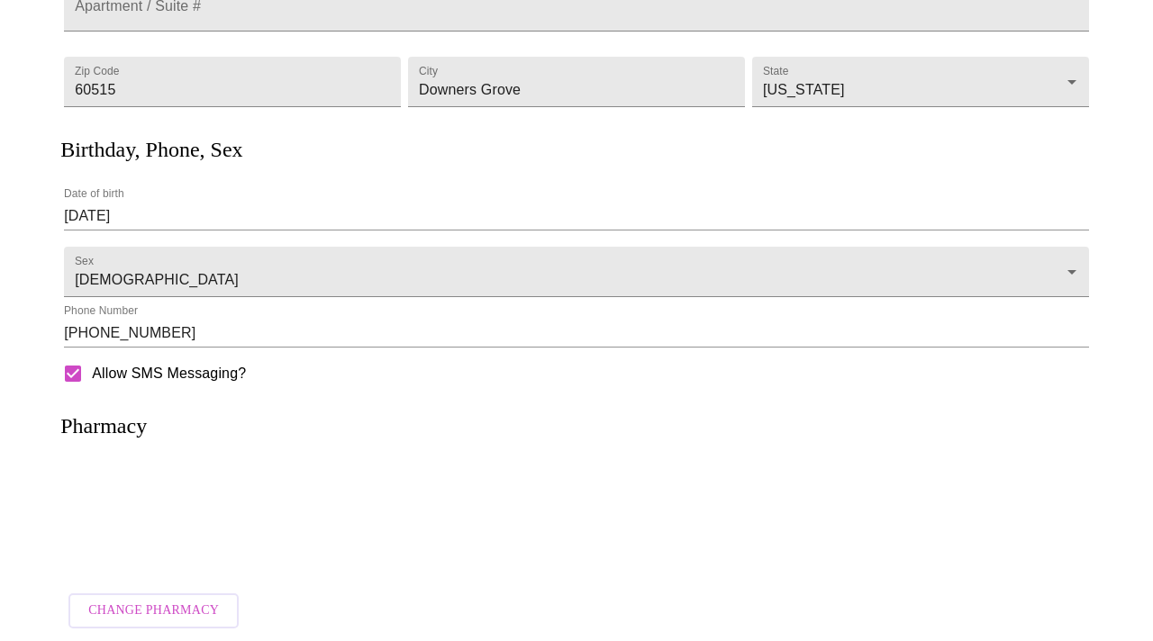
click at [139, 431] on h3 "Pharmacy" at bounding box center [103, 426] width 86 height 24
click at [141, 496] on p at bounding box center [576, 520] width 989 height 49
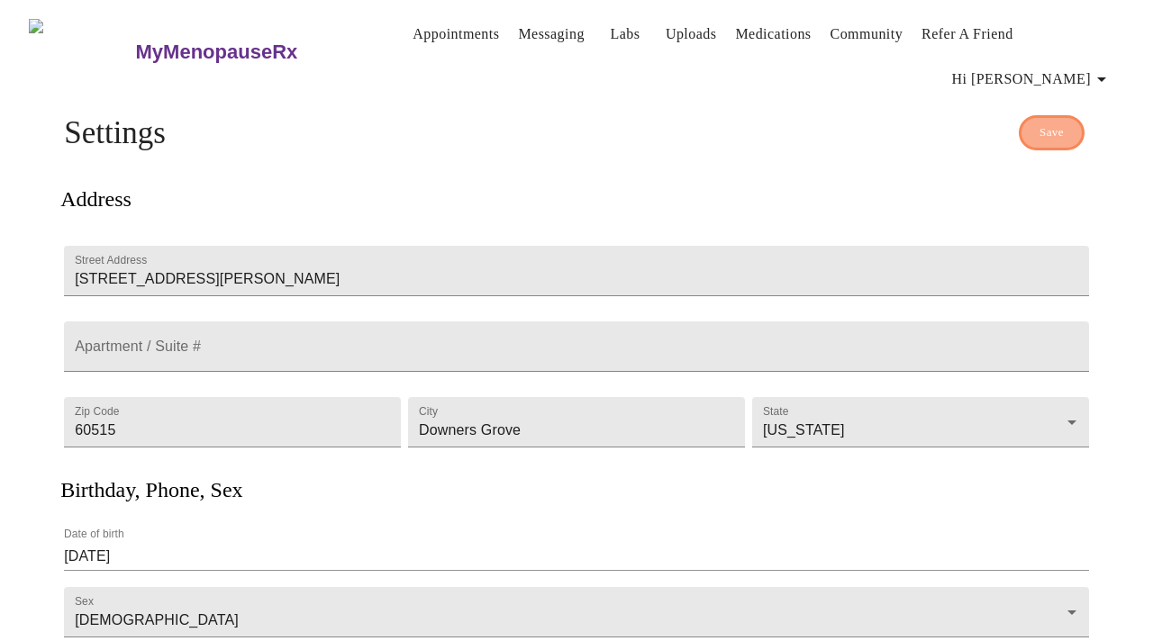
click at [1053, 123] on span "Save" at bounding box center [1051, 133] width 24 height 21
click at [1075, 67] on span "Hi [PERSON_NAME]" at bounding box center [1032, 79] width 160 height 25
click at [686, 130] on div at bounding box center [576, 320] width 1153 height 641
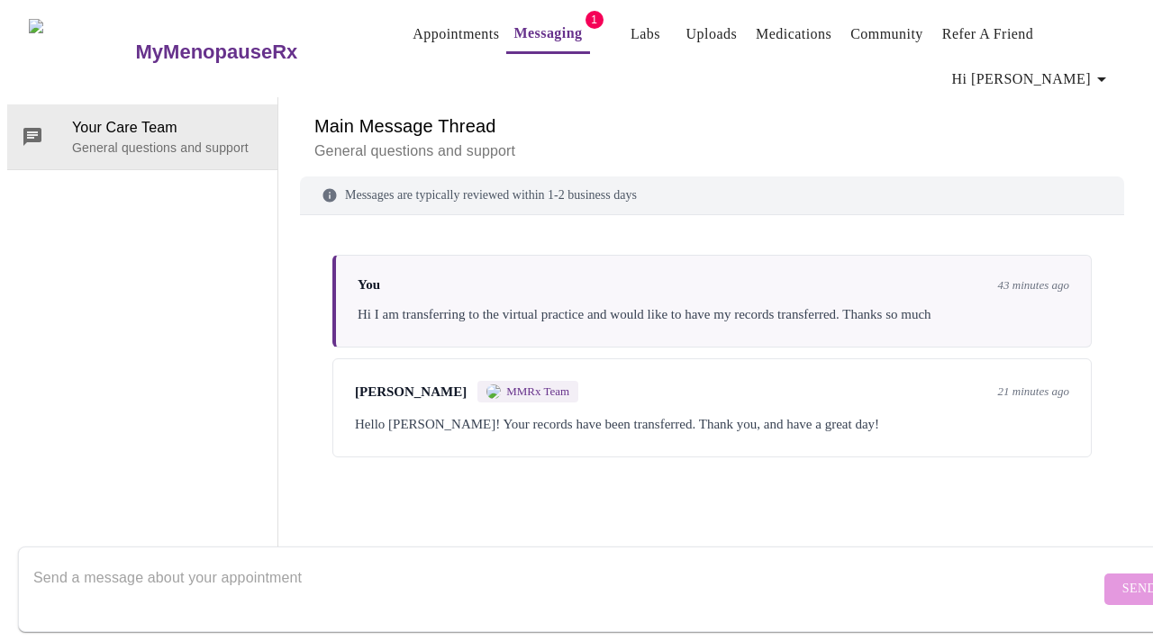
scroll to position [68, 0]
